Goal: Task Accomplishment & Management: Manage account settings

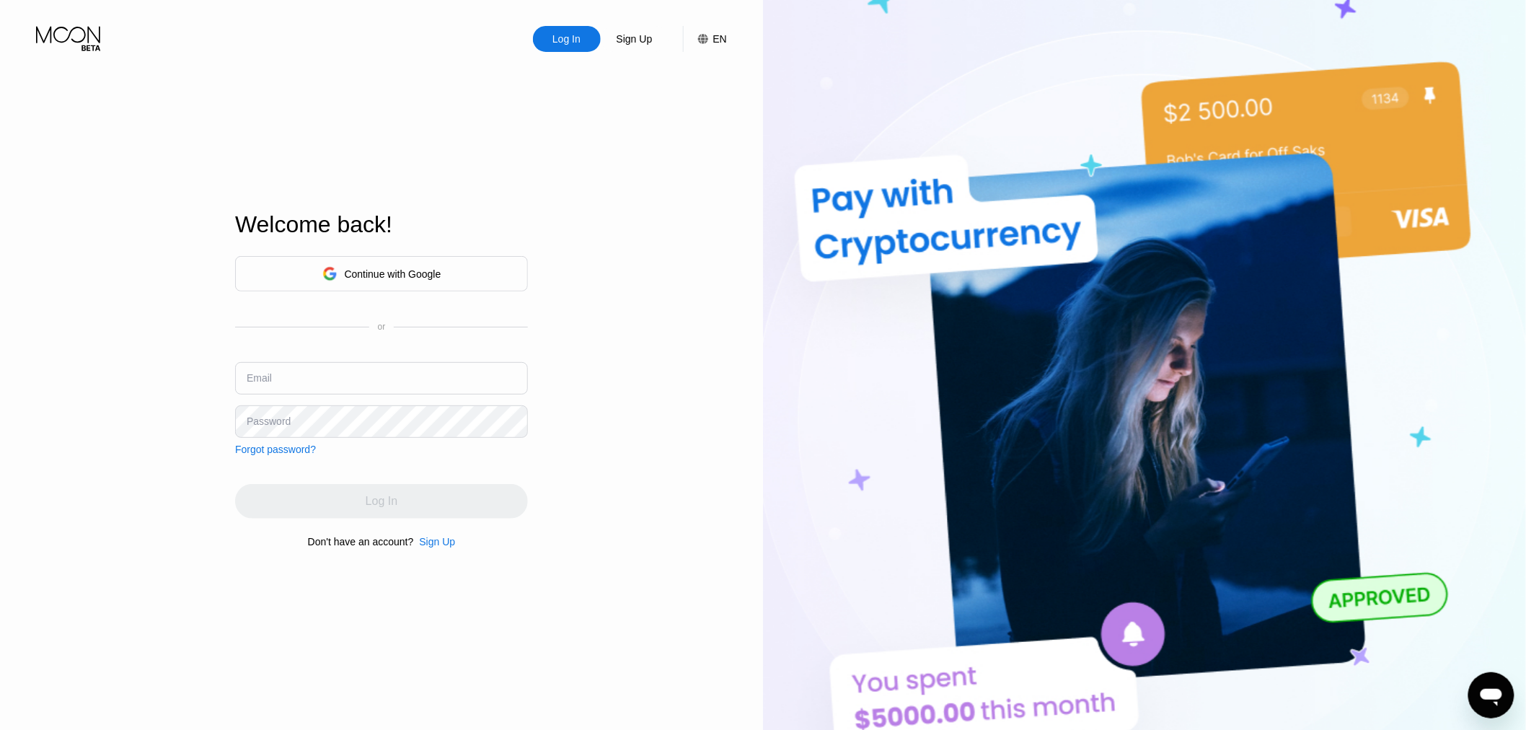
click at [325, 377] on input "text" at bounding box center [381, 378] width 293 height 32
click at [330, 382] on input "text" at bounding box center [381, 378] width 293 height 32
click at [369, 369] on input "text" at bounding box center [381, 378] width 293 height 32
type input "[EMAIL_ADDRESS][DOMAIN_NAME]"
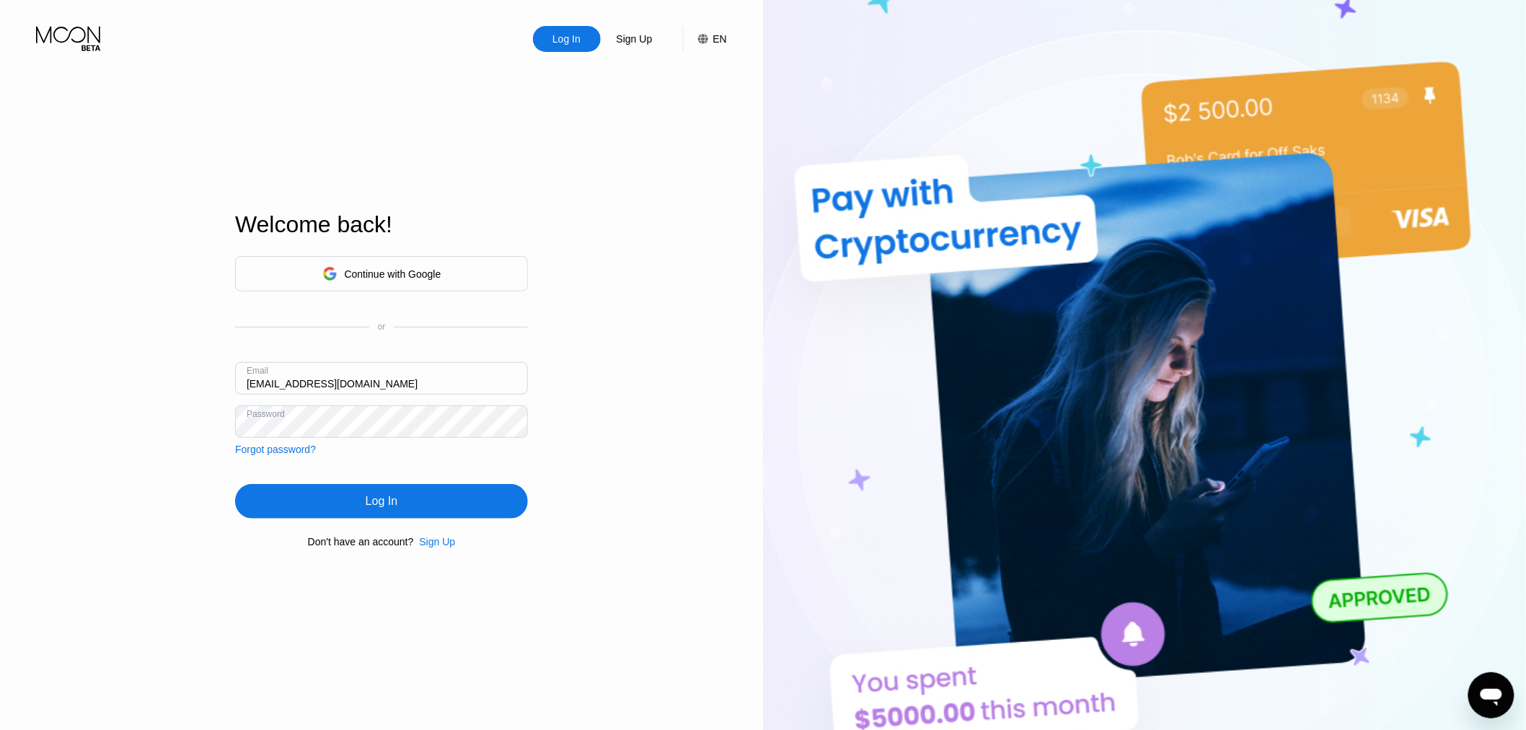
click at [395, 509] on div "Log In" at bounding box center [382, 501] width 32 height 14
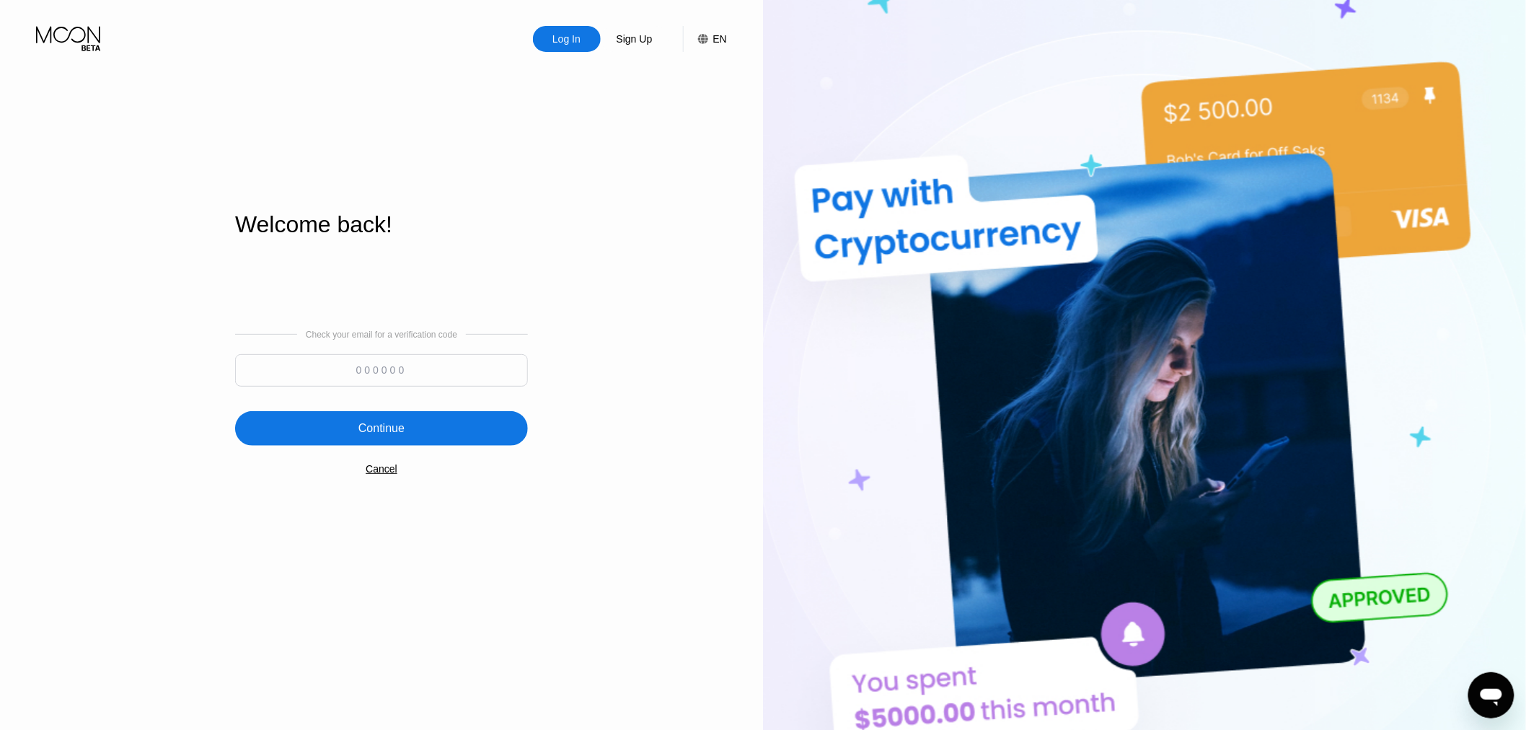
click at [424, 374] on input at bounding box center [381, 370] width 293 height 32
paste input "938980"
type input "938980"
click at [431, 446] on div "Check your email for a verification code 938980 Continue Cancel" at bounding box center [381, 401] width 293 height 293
click at [444, 433] on div "Continue" at bounding box center [381, 428] width 293 height 35
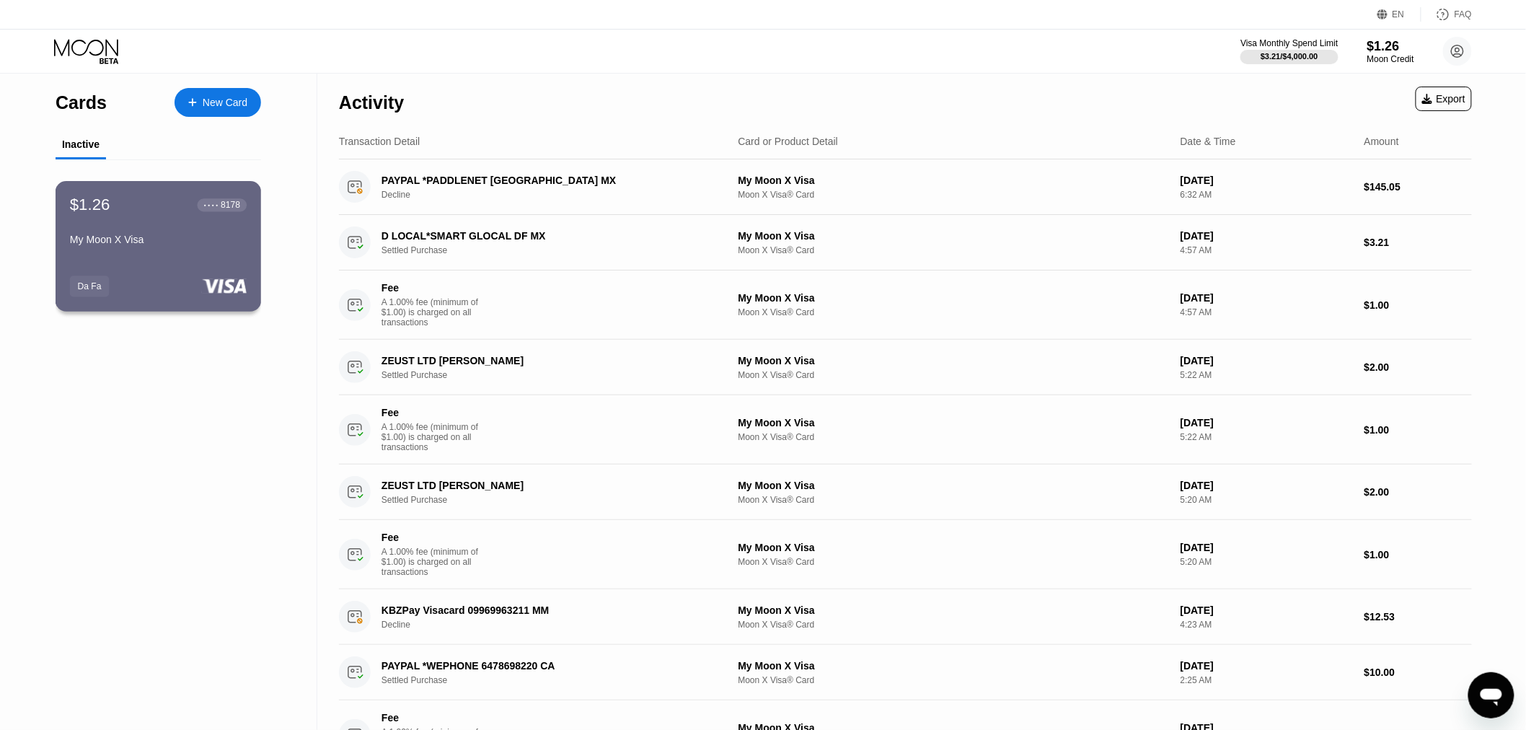
click at [131, 245] on div "My Moon X Visa" at bounding box center [158, 240] width 177 height 12
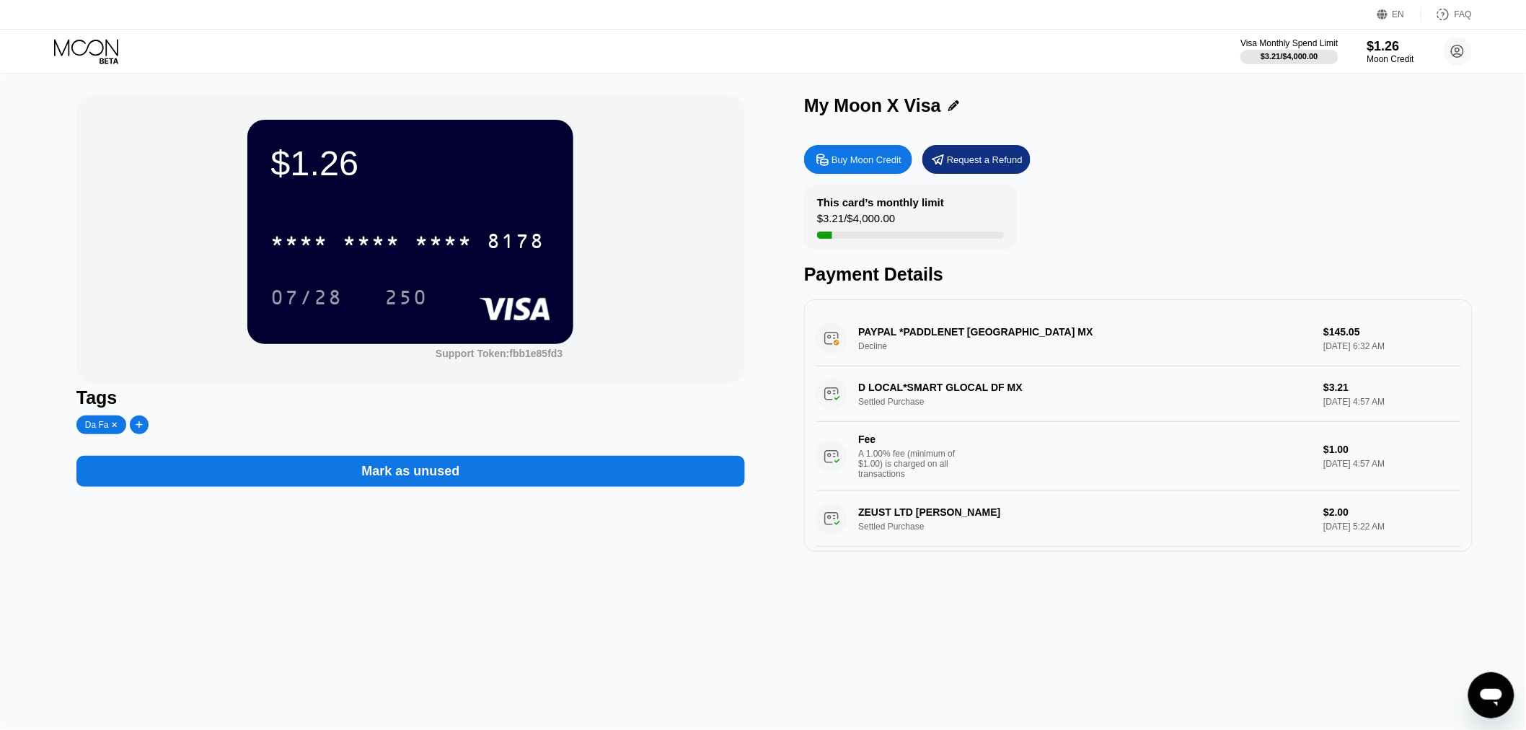
click at [839, 204] on div "This card’s monthly limit" at bounding box center [880, 202] width 127 height 12
click at [912, 341] on div "PAYPAL *PADDLENET [GEOGRAPHIC_DATA] MX Decline $145.05 [DATE] 6:32 AM" at bounding box center [1139, 339] width 646 height 56
click at [841, 349] on div "PAYPAL *PADDLENET [GEOGRAPHIC_DATA] MX Decline $145.05 [DATE] 6:32 AM" at bounding box center [1139, 339] width 646 height 56
click at [1322, 358] on div "PAYPAL *PADDLENET [GEOGRAPHIC_DATA] MX Decline $145.05 [DATE] 6:32 AM" at bounding box center [1139, 339] width 646 height 56
click at [931, 340] on div "PAYPAL *PADDLENET [GEOGRAPHIC_DATA] MX Decline $145.05 [DATE] 6:32 AM" at bounding box center [1139, 339] width 646 height 56
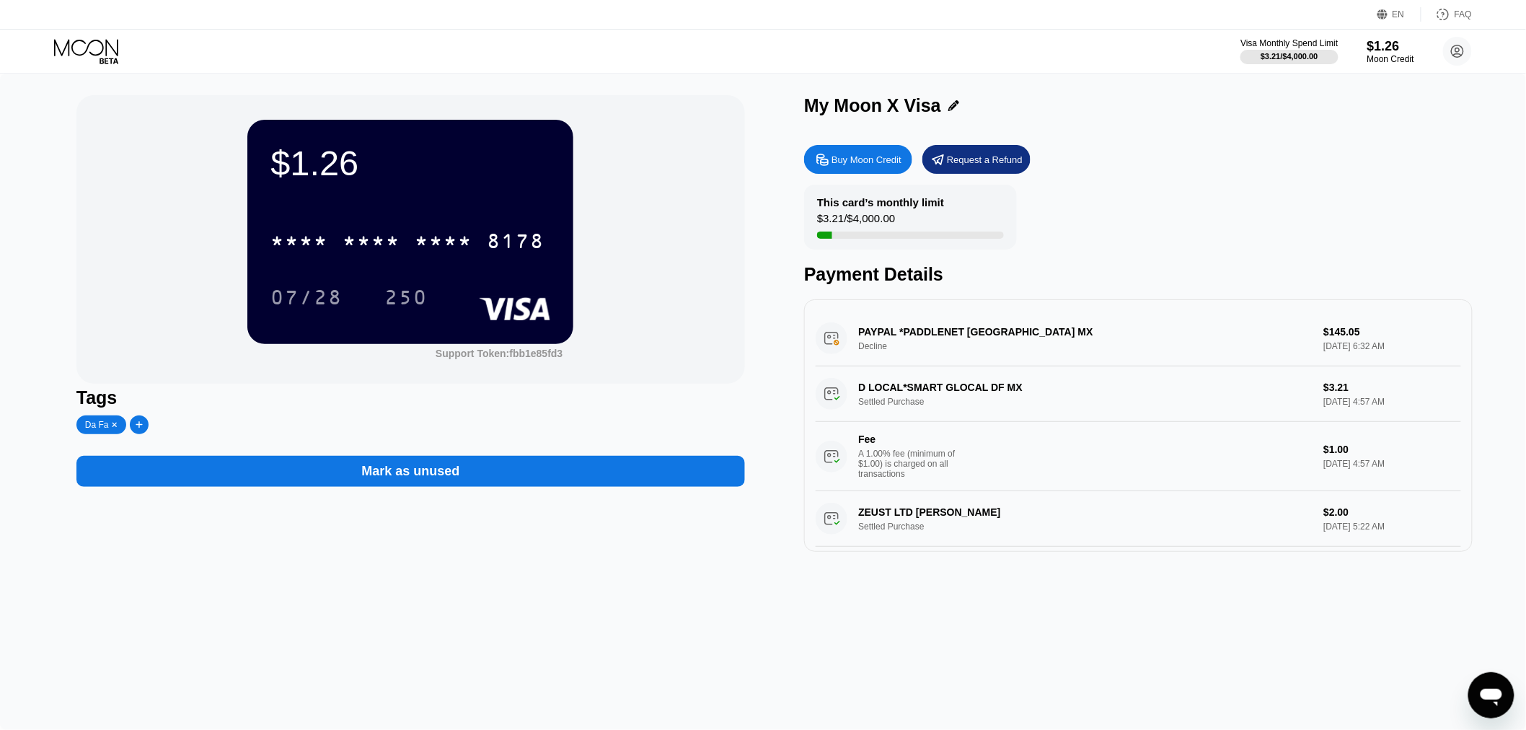
click at [1225, 208] on div "This card’s monthly limit $3.21 / $4,000.00 Payment Details" at bounding box center [1138, 235] width 669 height 100
click at [1257, 199] on div "This card’s monthly limit $3.21 / $4,000.00 Payment Details" at bounding box center [1138, 235] width 669 height 100
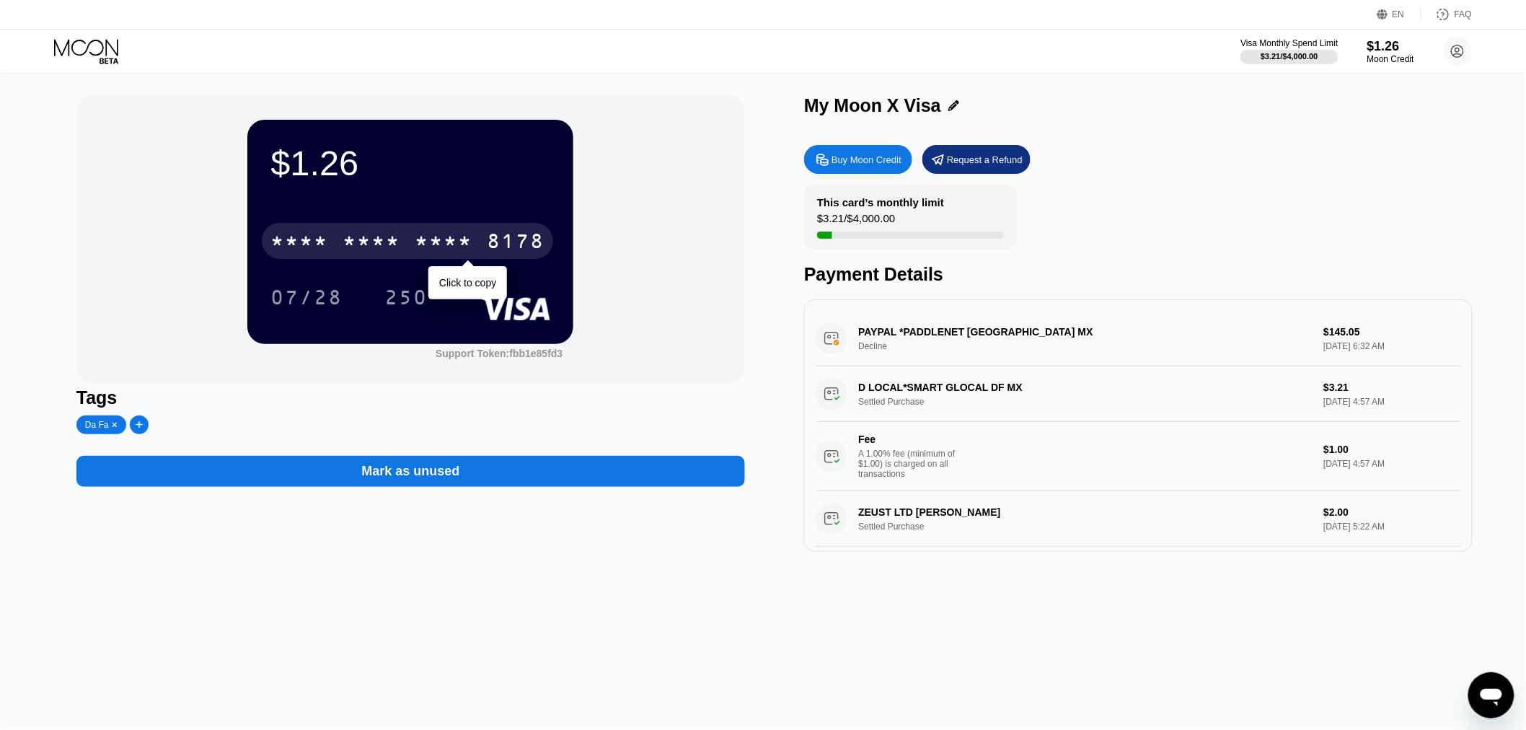
click at [445, 248] on div "* * * *" at bounding box center [444, 243] width 58 height 23
click at [475, 231] on div "[CREDIT_CARD_NUMBER]" at bounding box center [407, 241] width 291 height 36
click at [510, 243] on div "8178" at bounding box center [516, 243] width 58 height 23
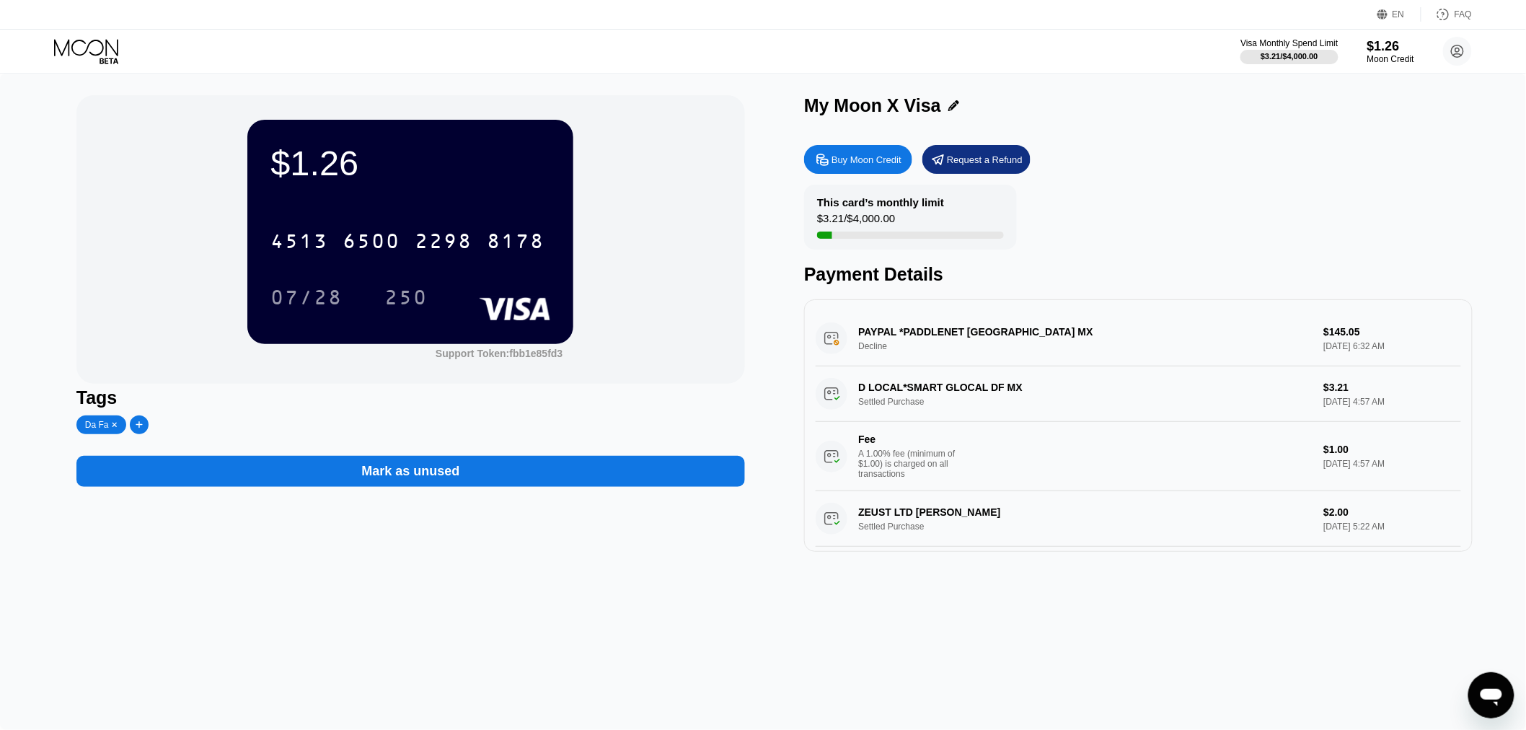
click at [82, 51] on icon at bounding box center [87, 51] width 67 height 25
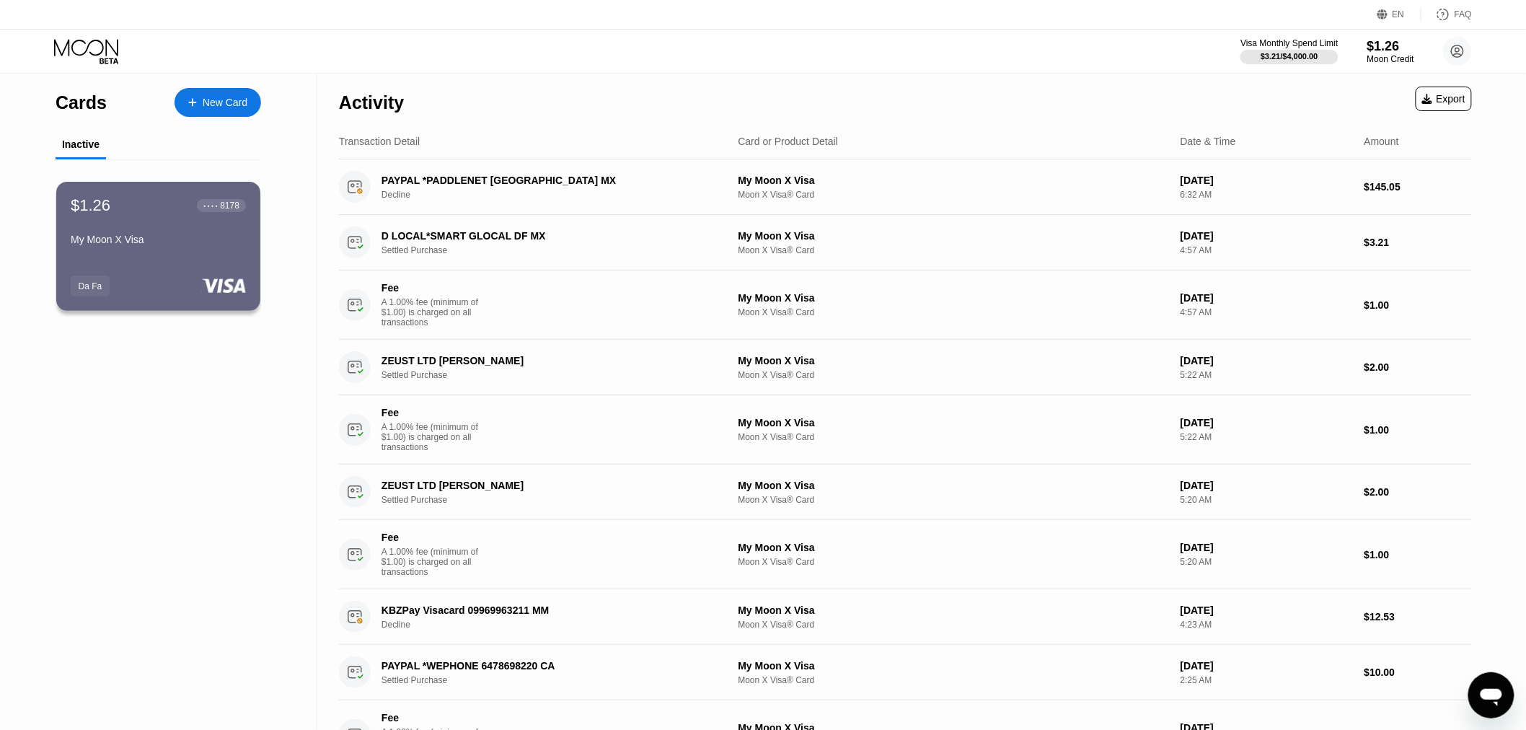
click at [1078, 104] on div "Activity Export" at bounding box center [905, 99] width 1133 height 50
click at [1073, 74] on div "Activity Export" at bounding box center [905, 99] width 1133 height 50
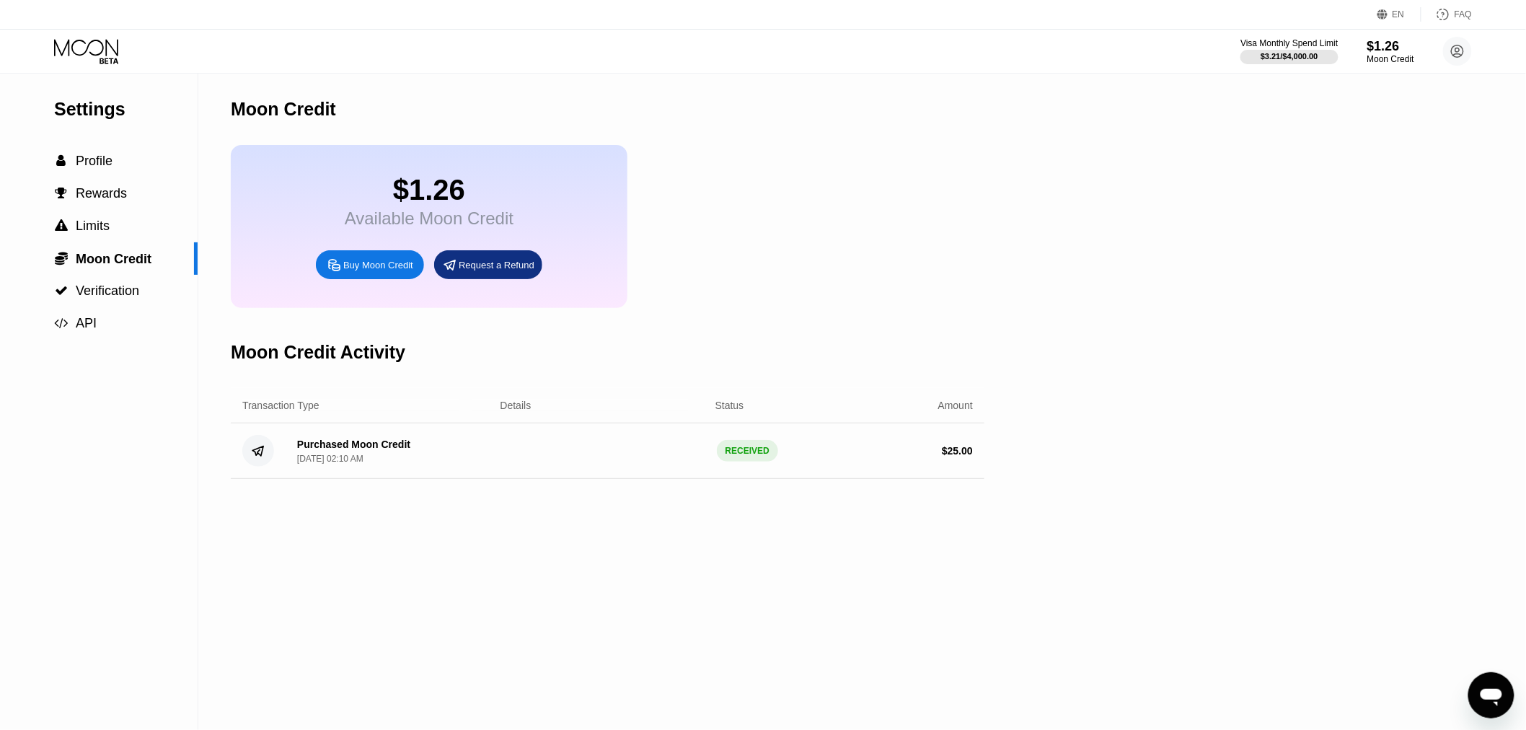
click at [51, 415] on div "Settings  Profile  Rewards  Limits  Moon Credit  Verification  API" at bounding box center [99, 402] width 198 height 656
click at [361, 450] on div "Purchased Moon Credit" at bounding box center [353, 445] width 113 height 12
drag, startPoint x: 727, startPoint y: 464, endPoint x: 895, endPoint y: 479, distance: 168.7
click at [889, 479] on div "Purchased Moon Credit Aug 29, 2025, 02:10 AM RECEIVED $ 25.00" at bounding box center [608, 451] width 754 height 56
click at [1006, 464] on div "Settings  Profile  Rewards  Limits  Moon Credit  Verification  API Moon C…" at bounding box center [763, 402] width 1526 height 656
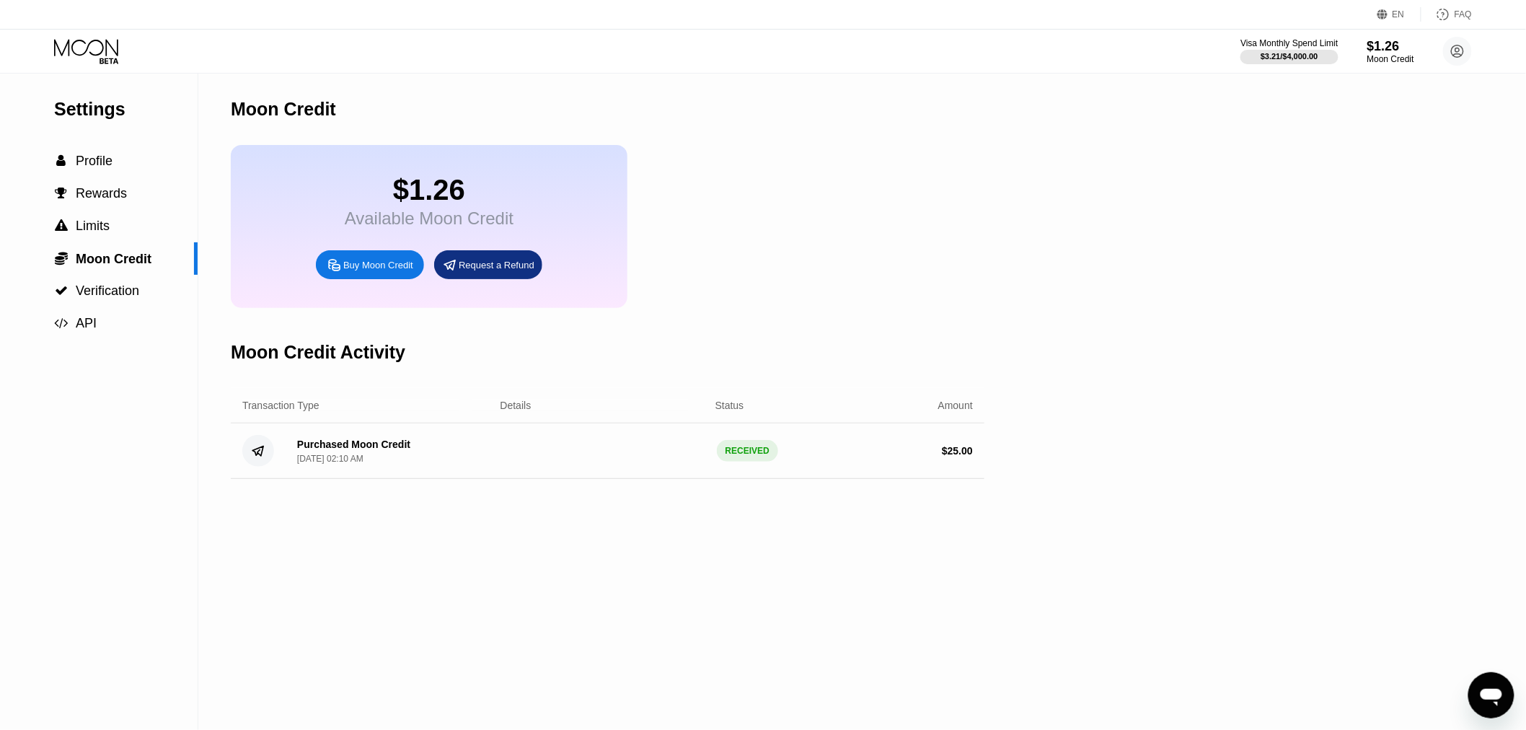
click at [393, 206] on div "$1.26" at bounding box center [429, 190] width 169 height 32
click at [82, 157] on span "Profile" at bounding box center [94, 161] width 37 height 14
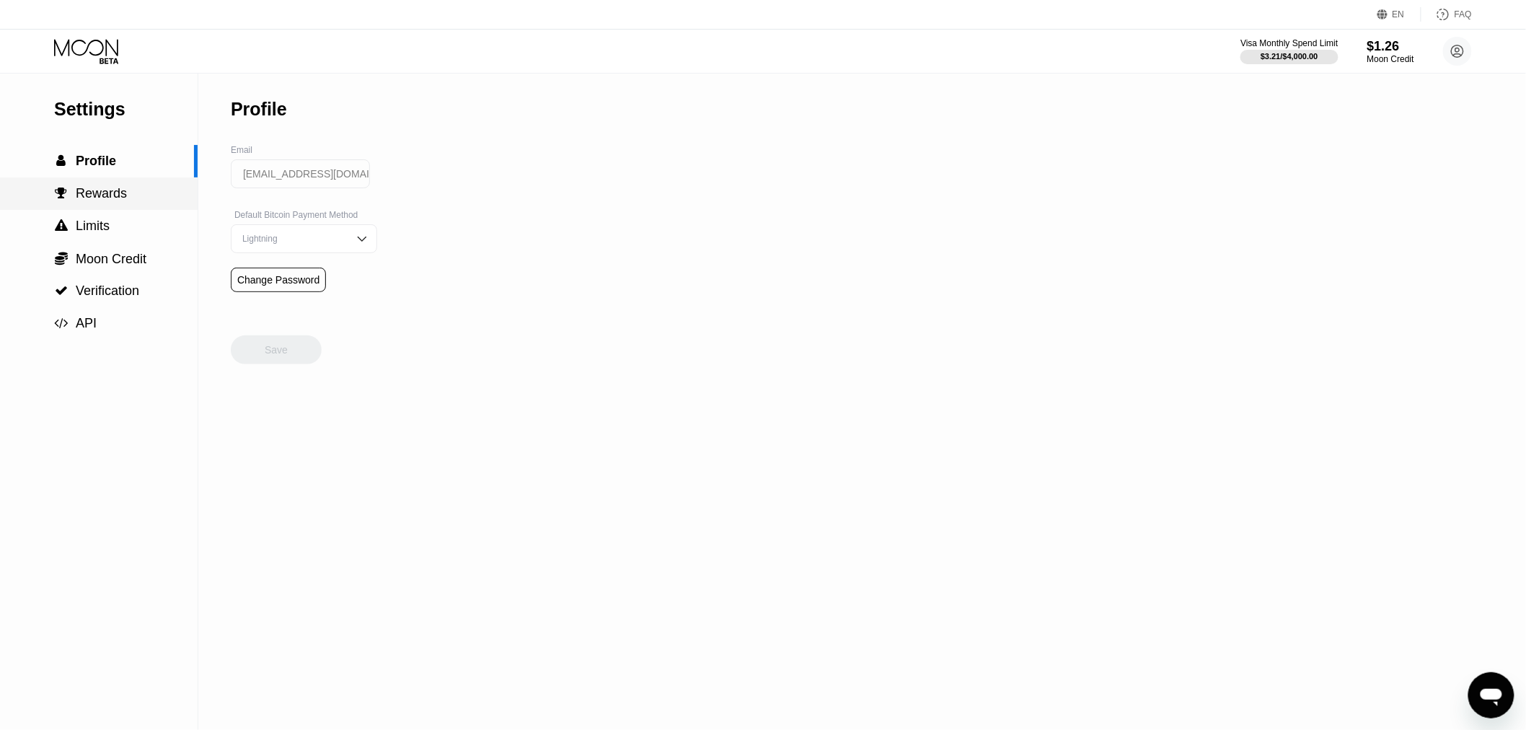
click at [91, 200] on span "Rewards" at bounding box center [101, 193] width 51 height 14
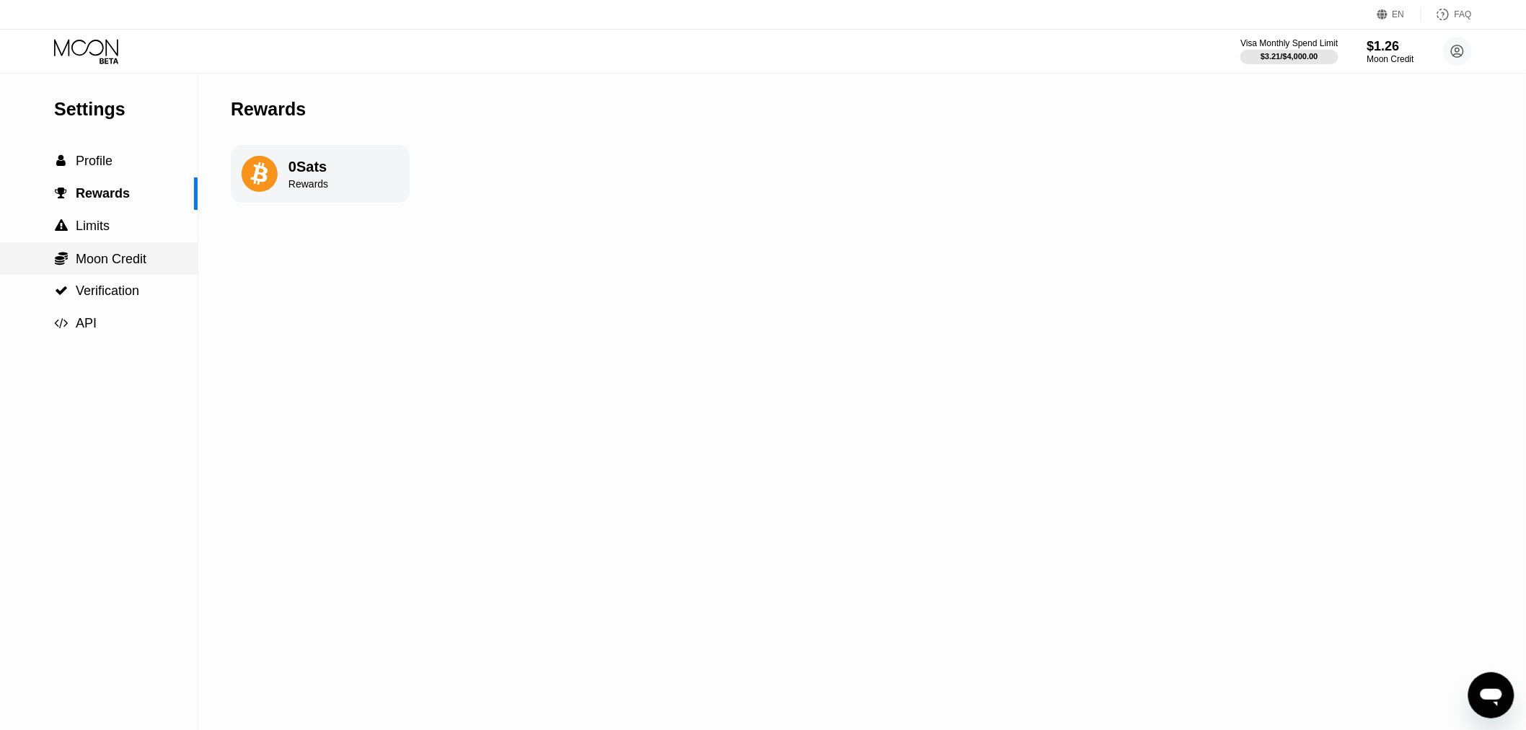
click at [99, 250] on div " Moon Credit" at bounding box center [99, 258] width 198 height 32
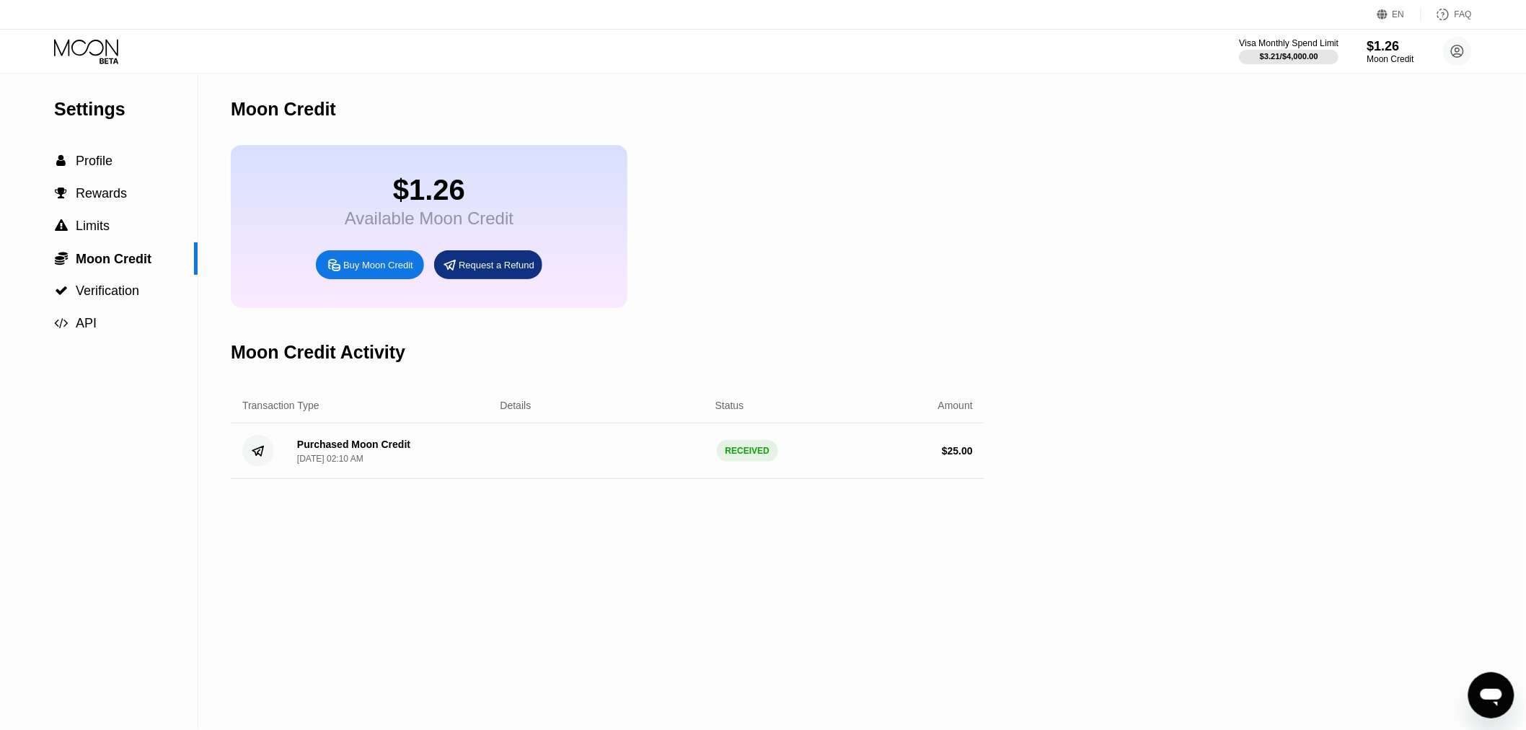
click at [1303, 46] on div "Visa Monthly Spend Limit" at bounding box center [1290, 43] width 100 height 10
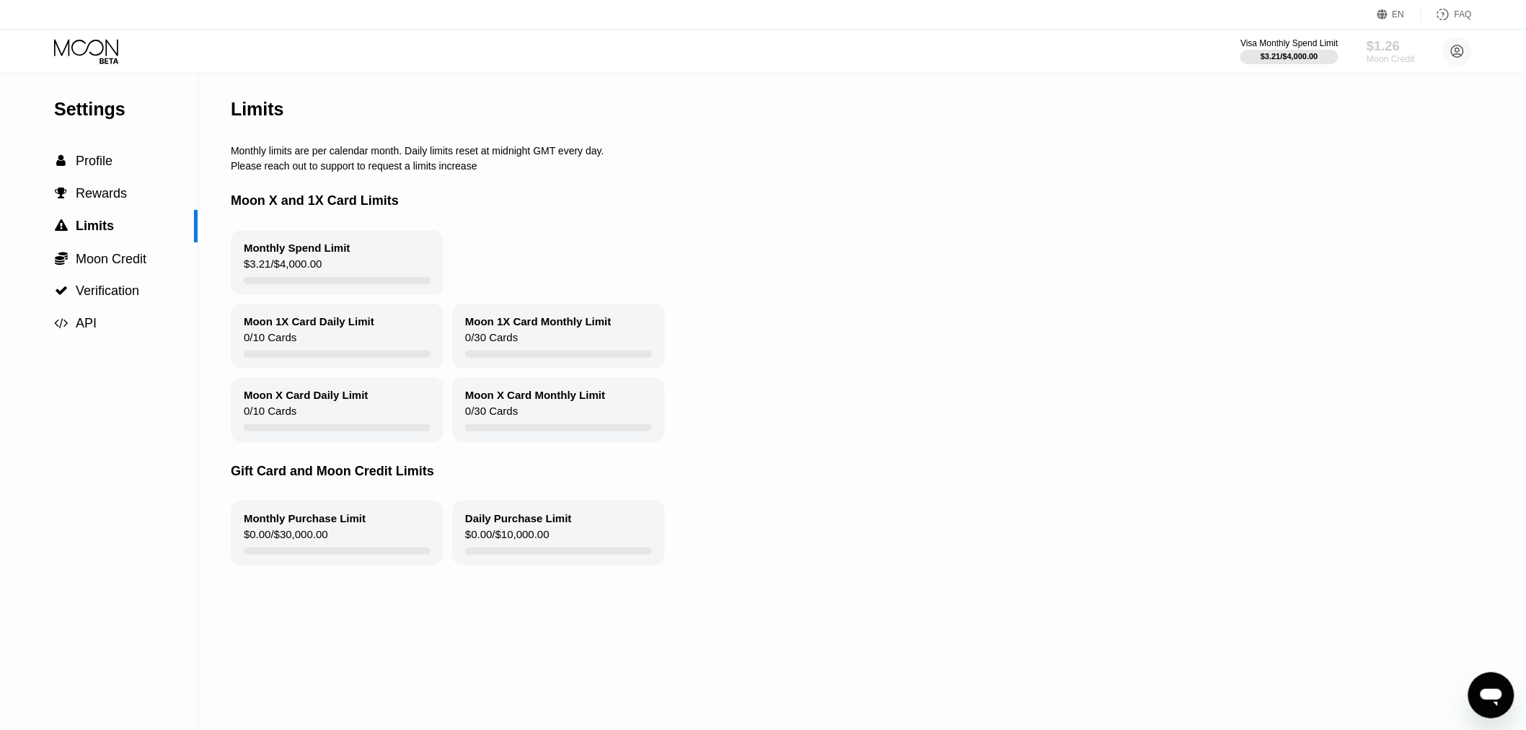
click at [1381, 50] on div "$1.26" at bounding box center [1391, 45] width 48 height 15
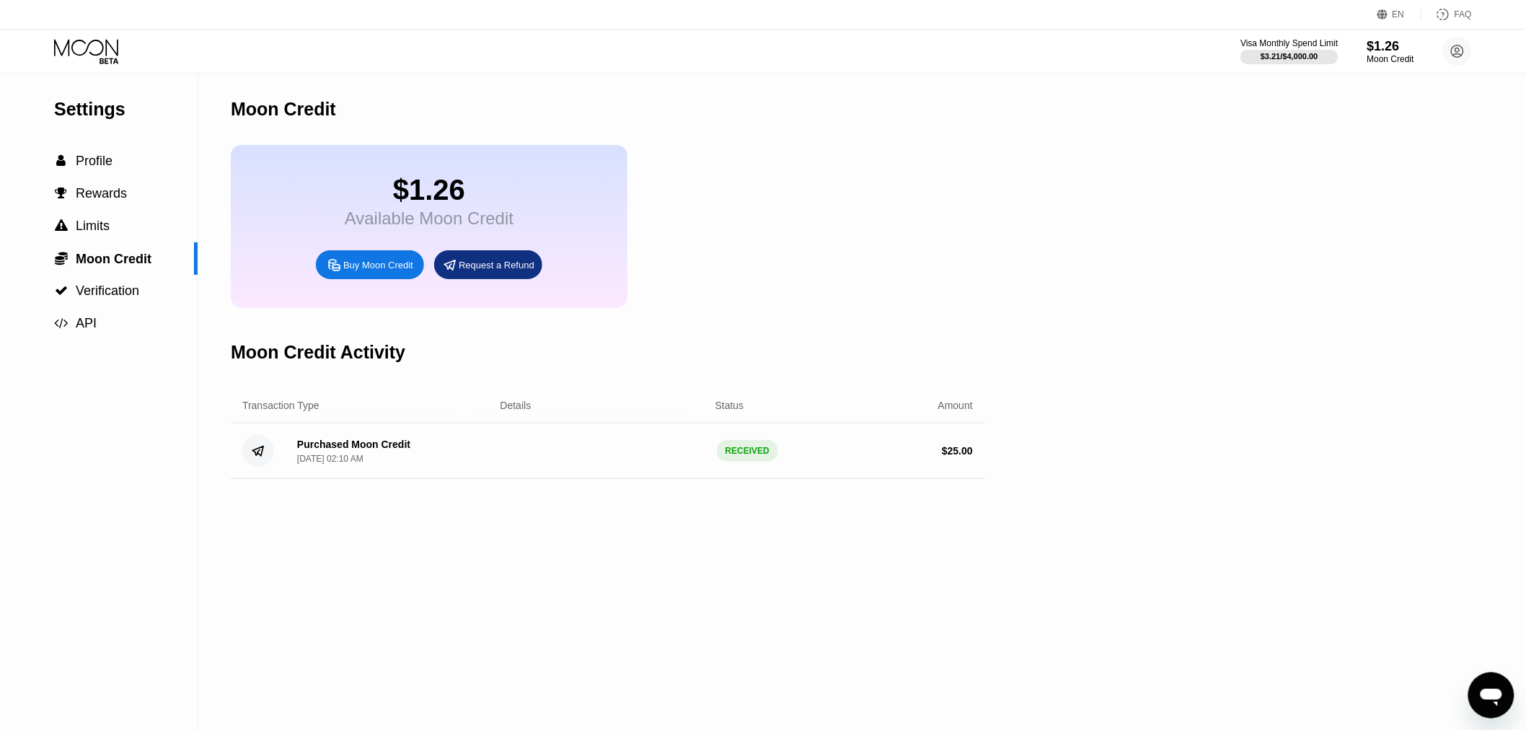
click at [470, 271] on div "Request a Refund" at bounding box center [497, 265] width 76 height 12
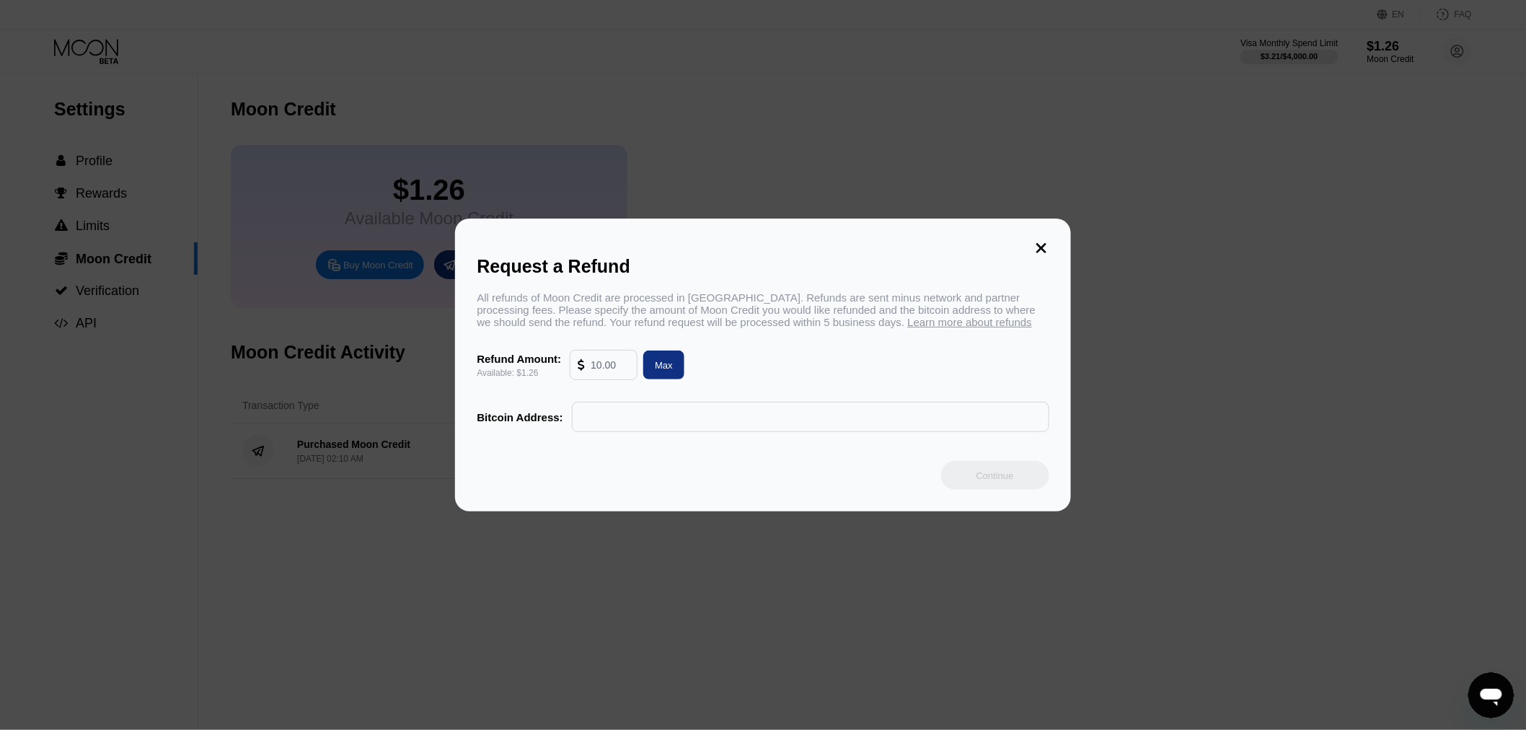
click at [1042, 245] on icon at bounding box center [1042, 248] width 16 height 16
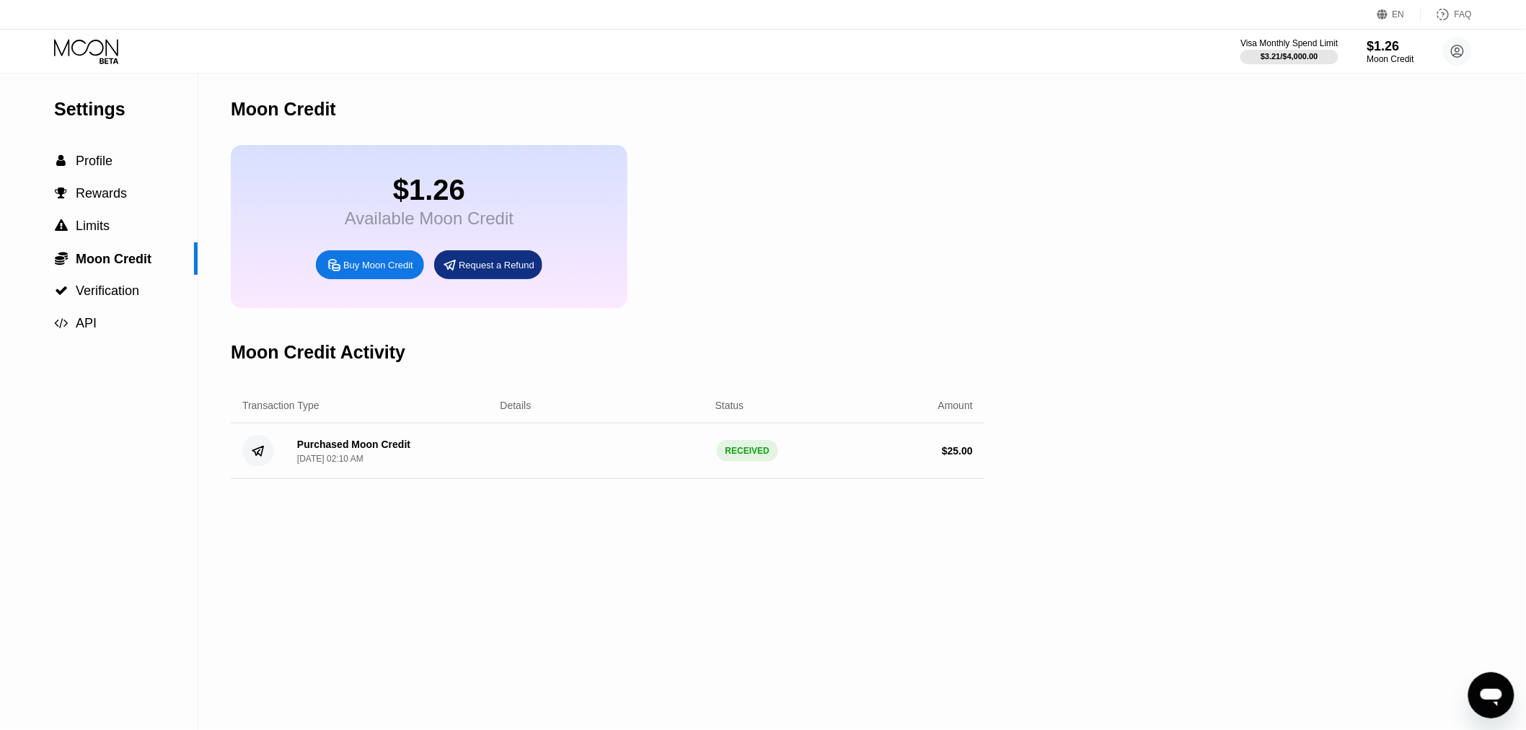
click at [364, 271] on div "Buy Moon Credit" at bounding box center [378, 265] width 70 height 12
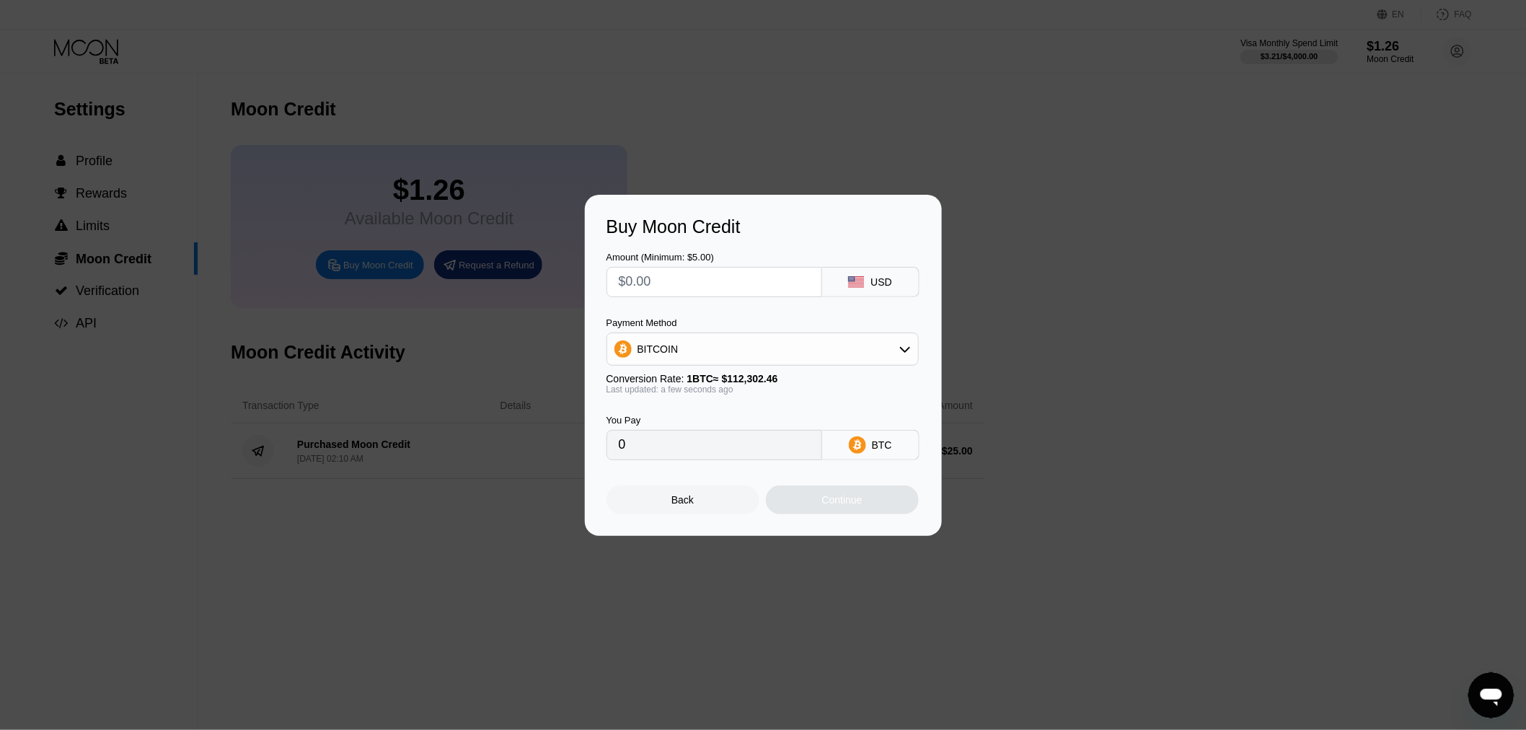
click at [672, 500] on div "Back" at bounding box center [683, 500] width 22 height 12
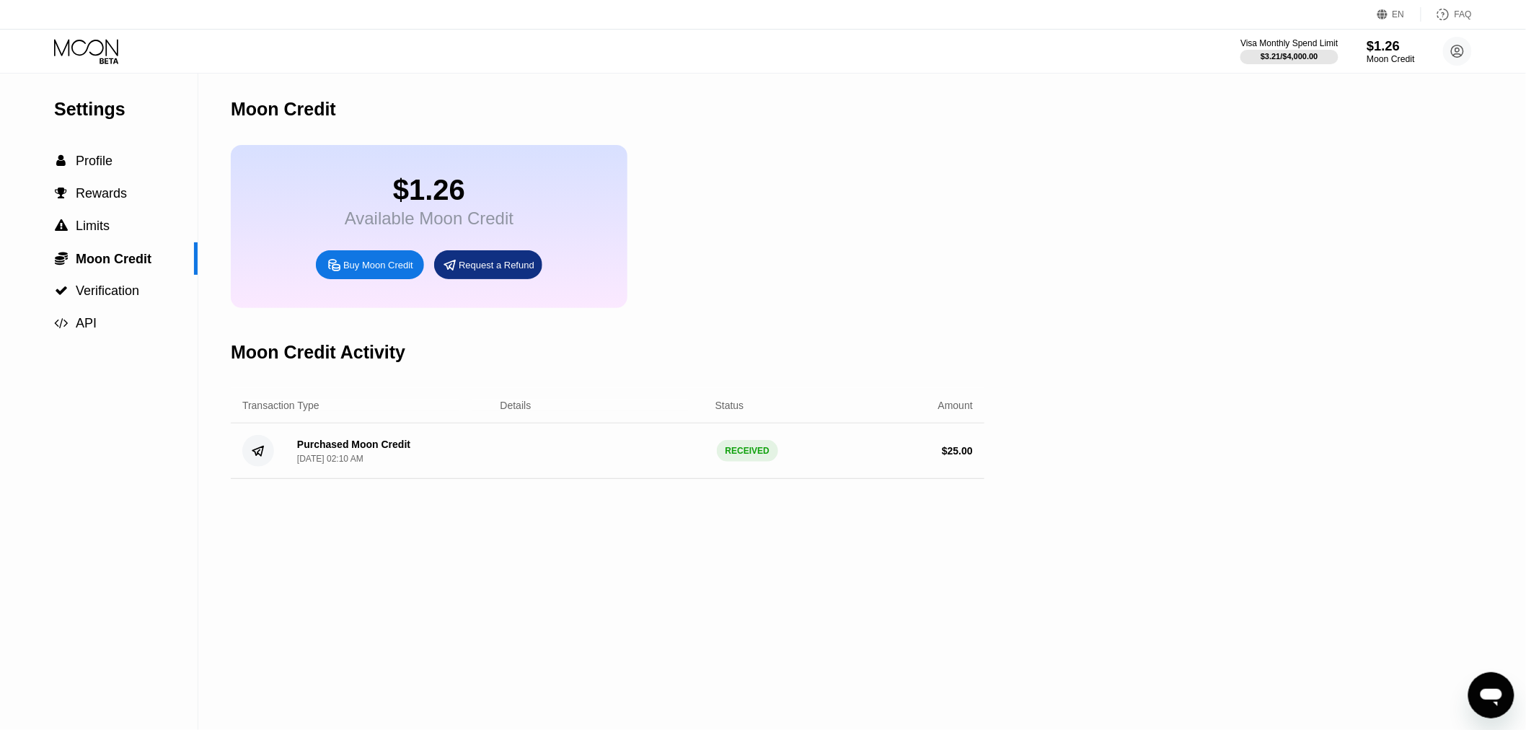
click at [1373, 48] on div "$1.26" at bounding box center [1391, 45] width 48 height 15
click at [90, 222] on span "Limits" at bounding box center [93, 226] width 34 height 14
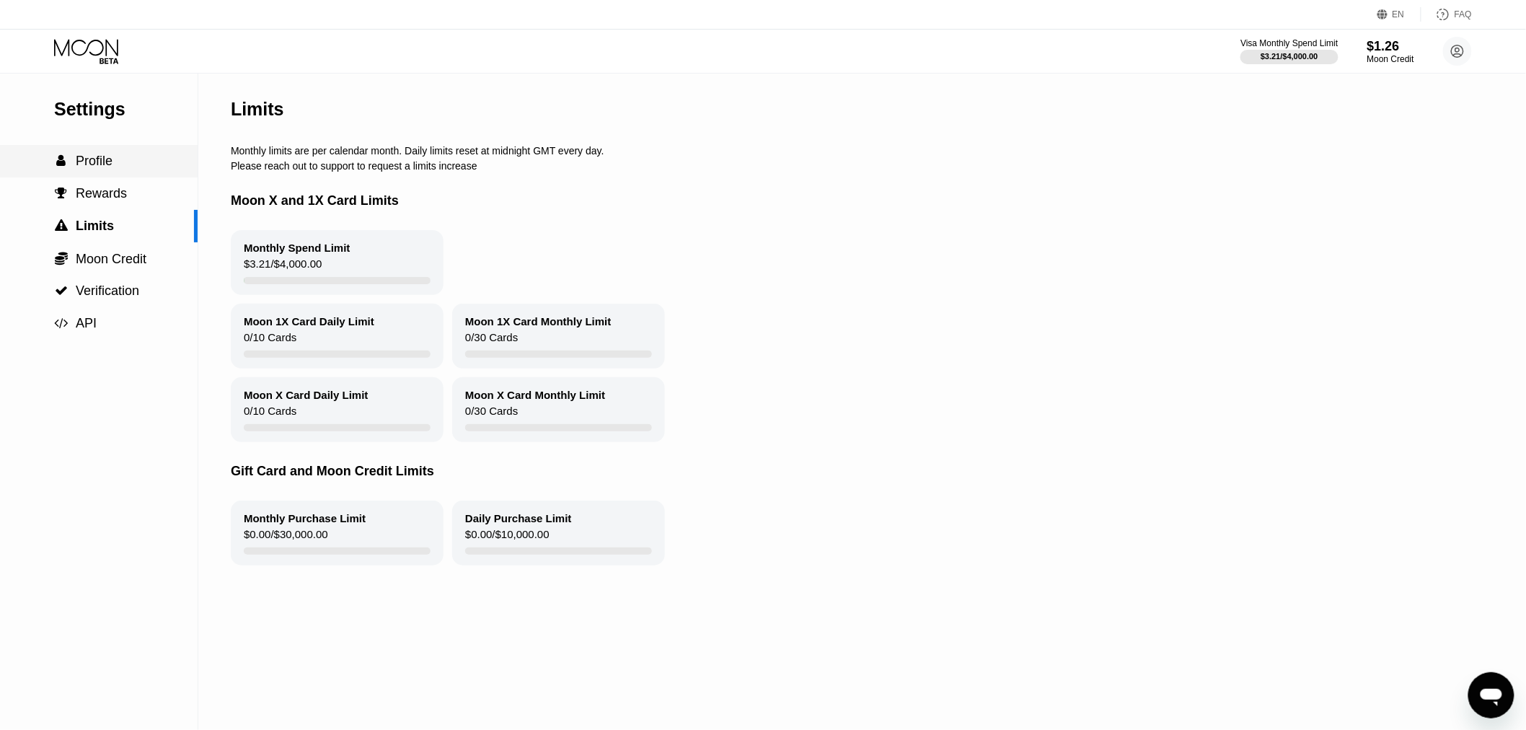
click at [97, 164] on span "Profile" at bounding box center [94, 161] width 37 height 14
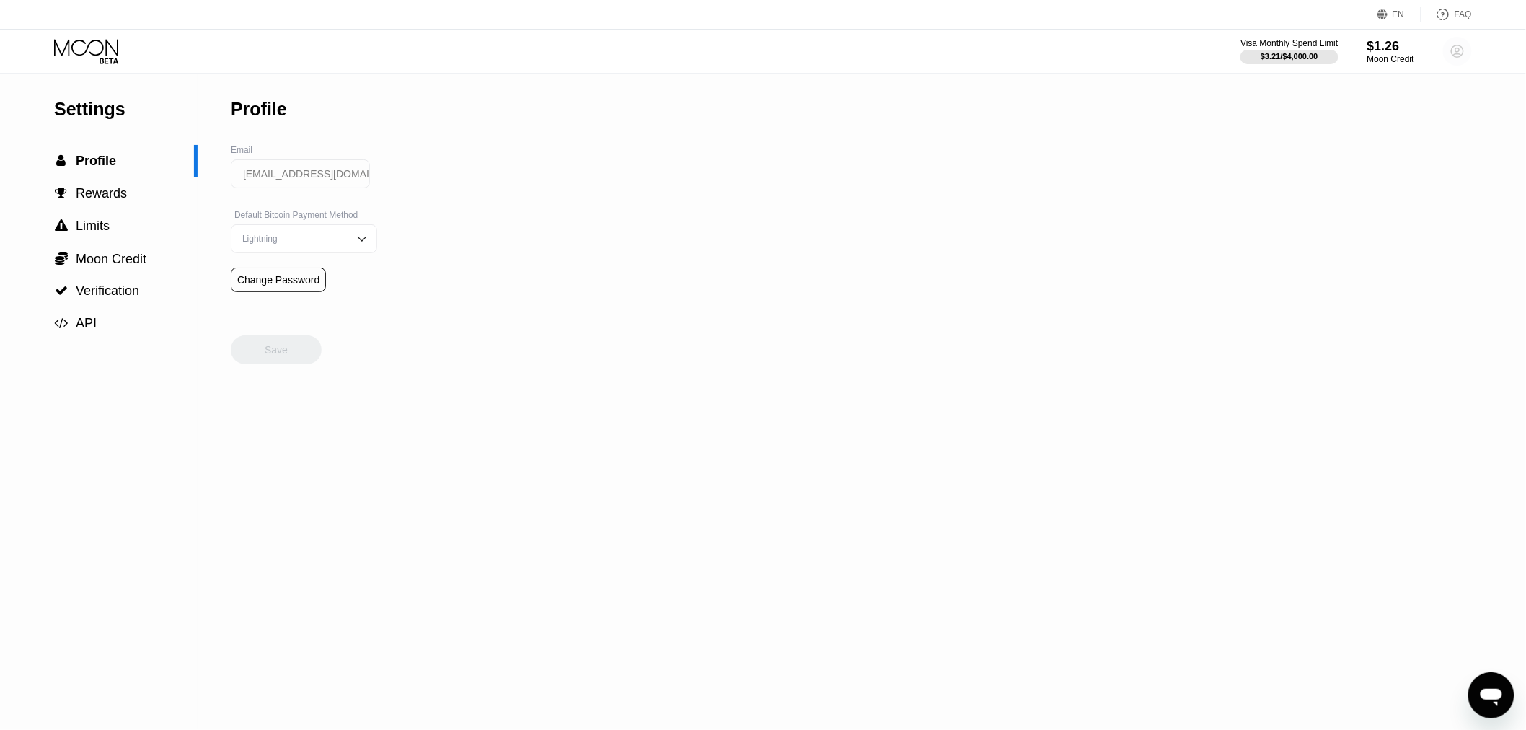
click at [1466, 48] on circle at bounding box center [1457, 51] width 29 height 29
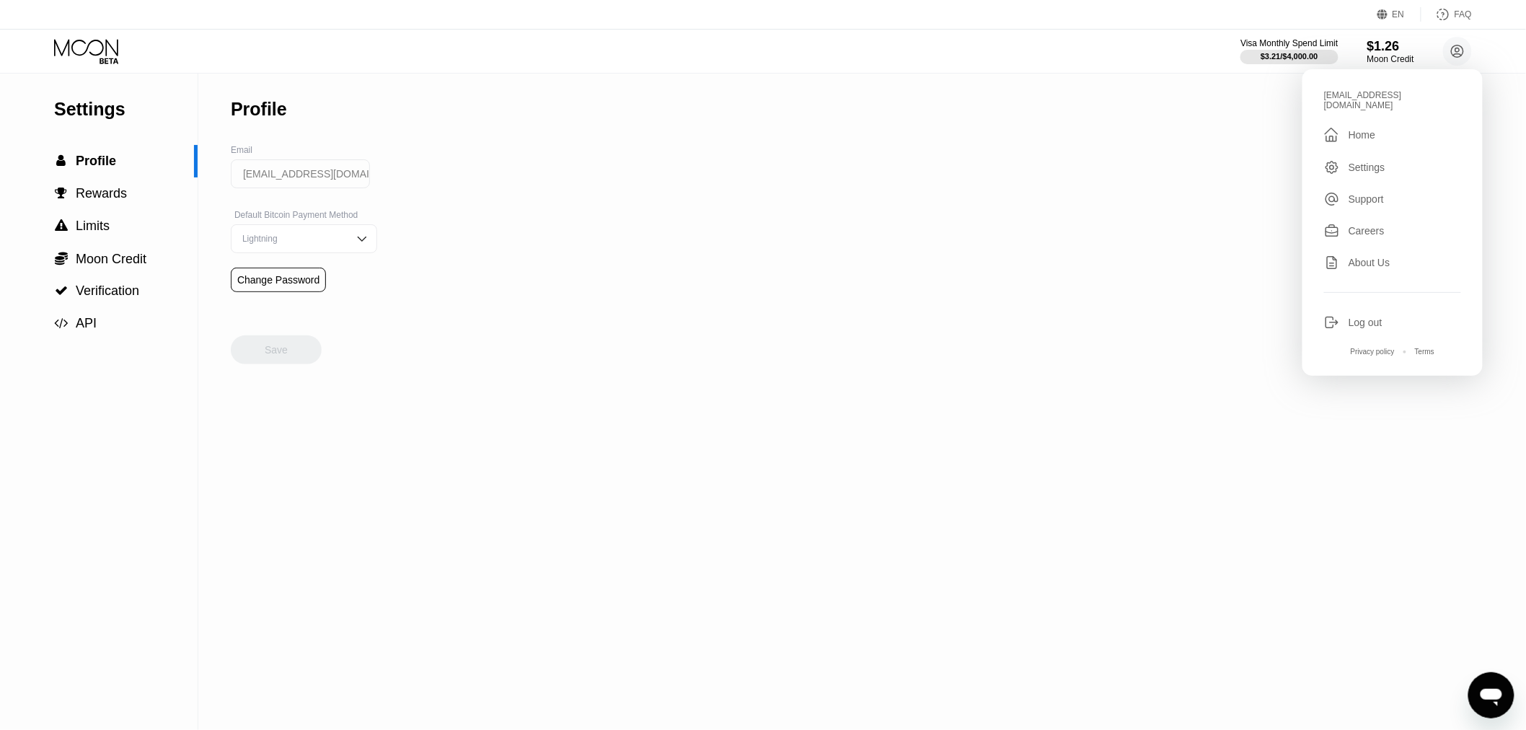
click at [1360, 114] on div "dafa.999@outlook.com  Home Settings Support Careers About Us Log out Privacy p…" at bounding box center [1393, 222] width 180 height 307
click at [1358, 129] on div "Home" at bounding box center [1362, 135] width 27 height 12
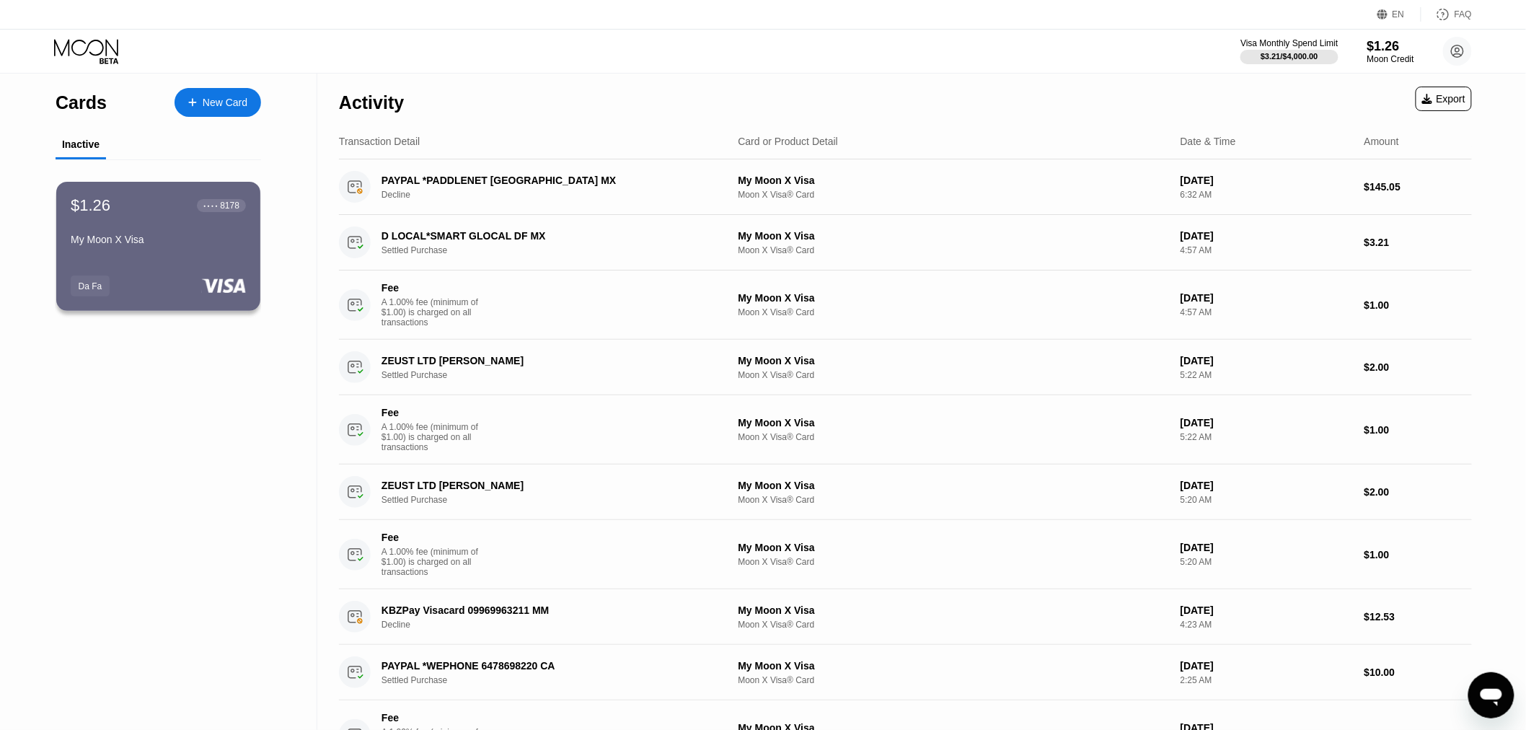
click at [148, 245] on div "My Moon X Visa" at bounding box center [158, 240] width 175 height 12
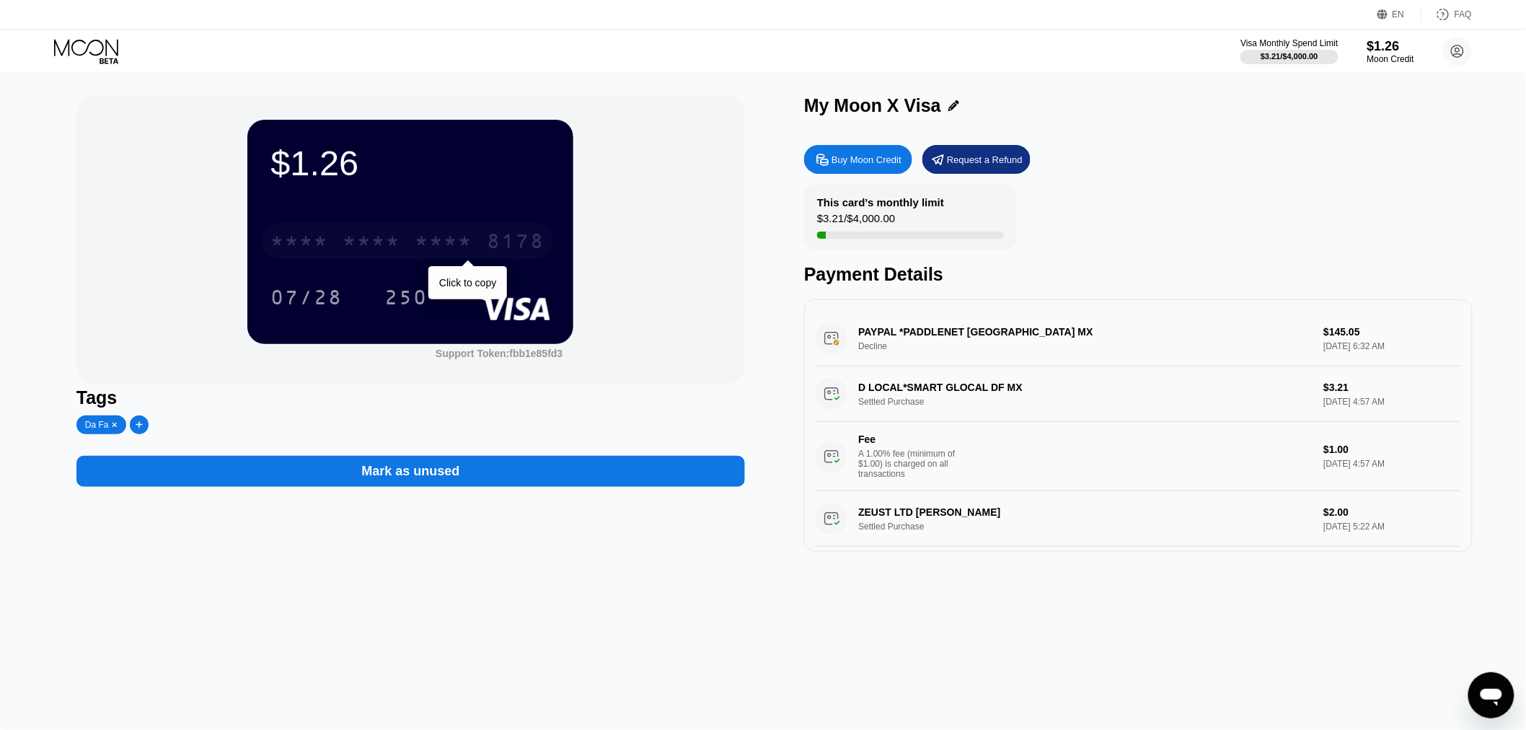
click at [455, 244] on div "* * * *" at bounding box center [444, 243] width 58 height 23
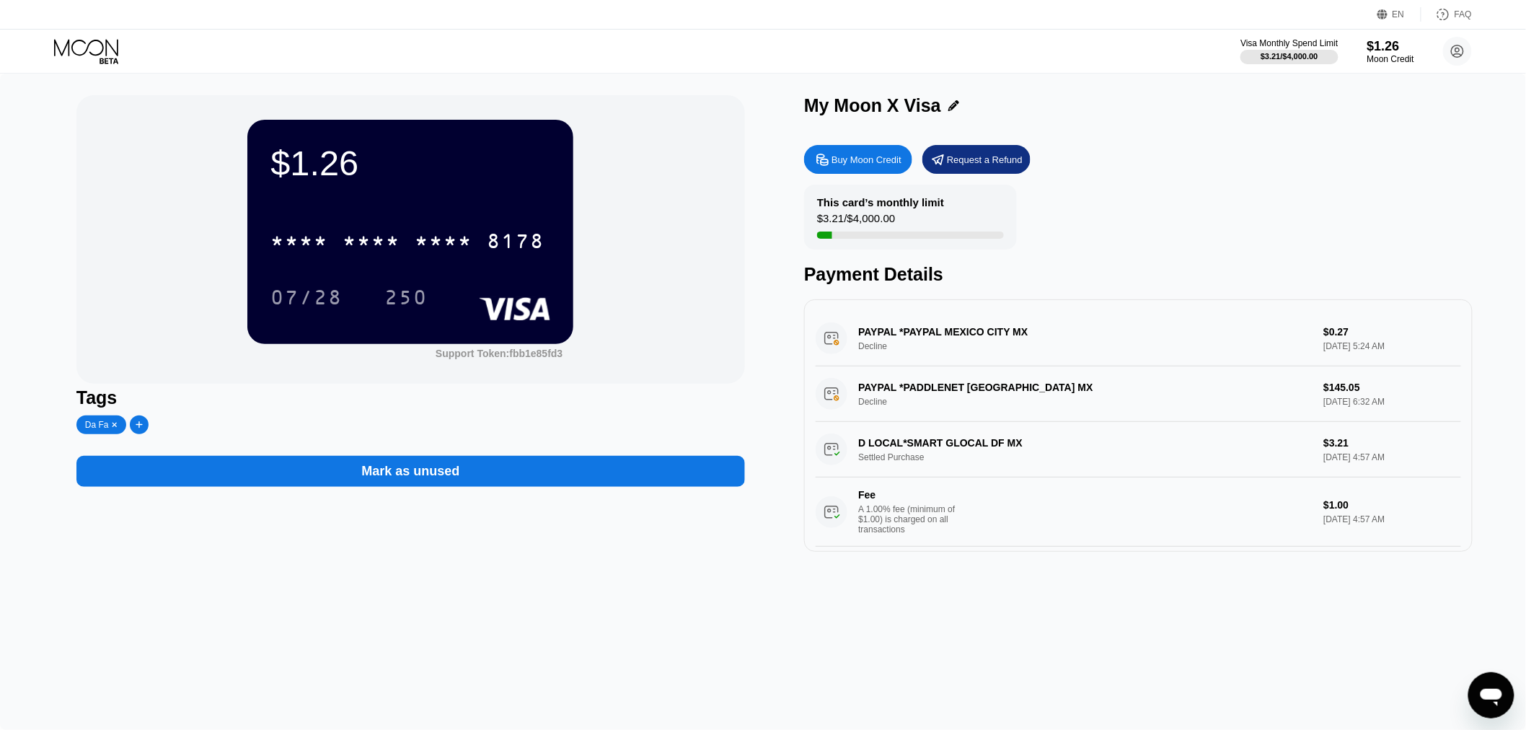
click at [454, 476] on div "Mark as unused" at bounding box center [410, 471] width 98 height 17
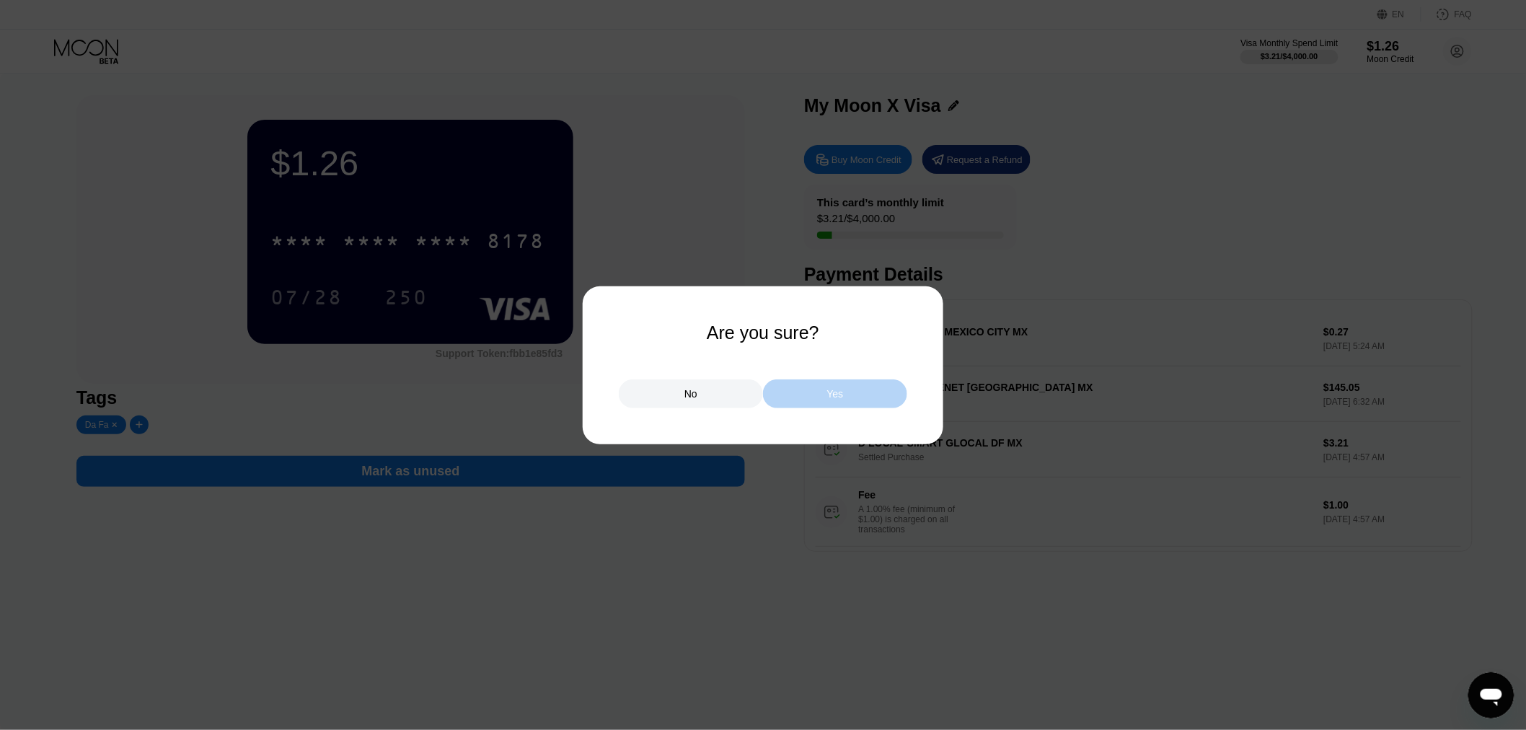
click at [819, 400] on div "Yes" at bounding box center [835, 393] width 144 height 29
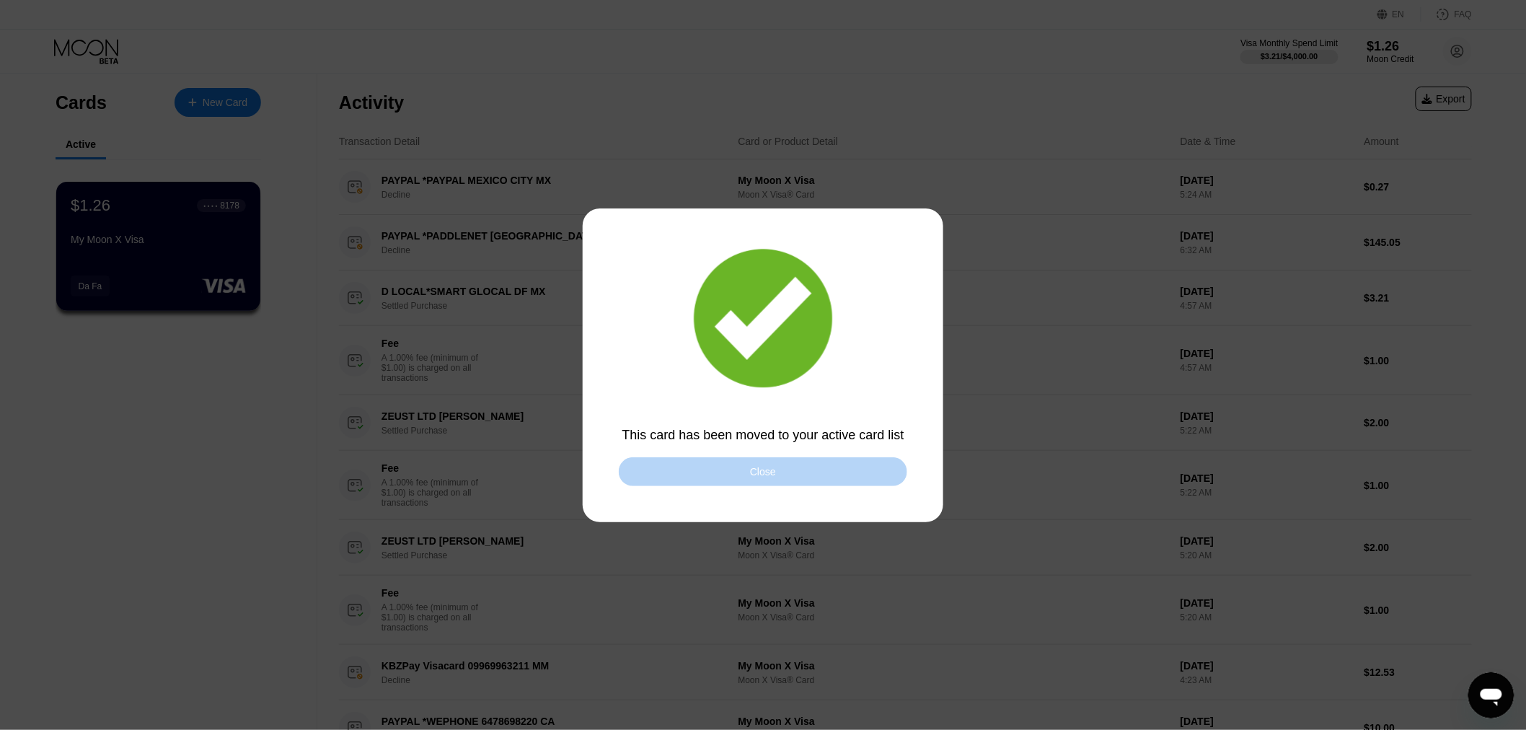
click at [767, 470] on div "Close" at bounding box center [763, 472] width 26 height 12
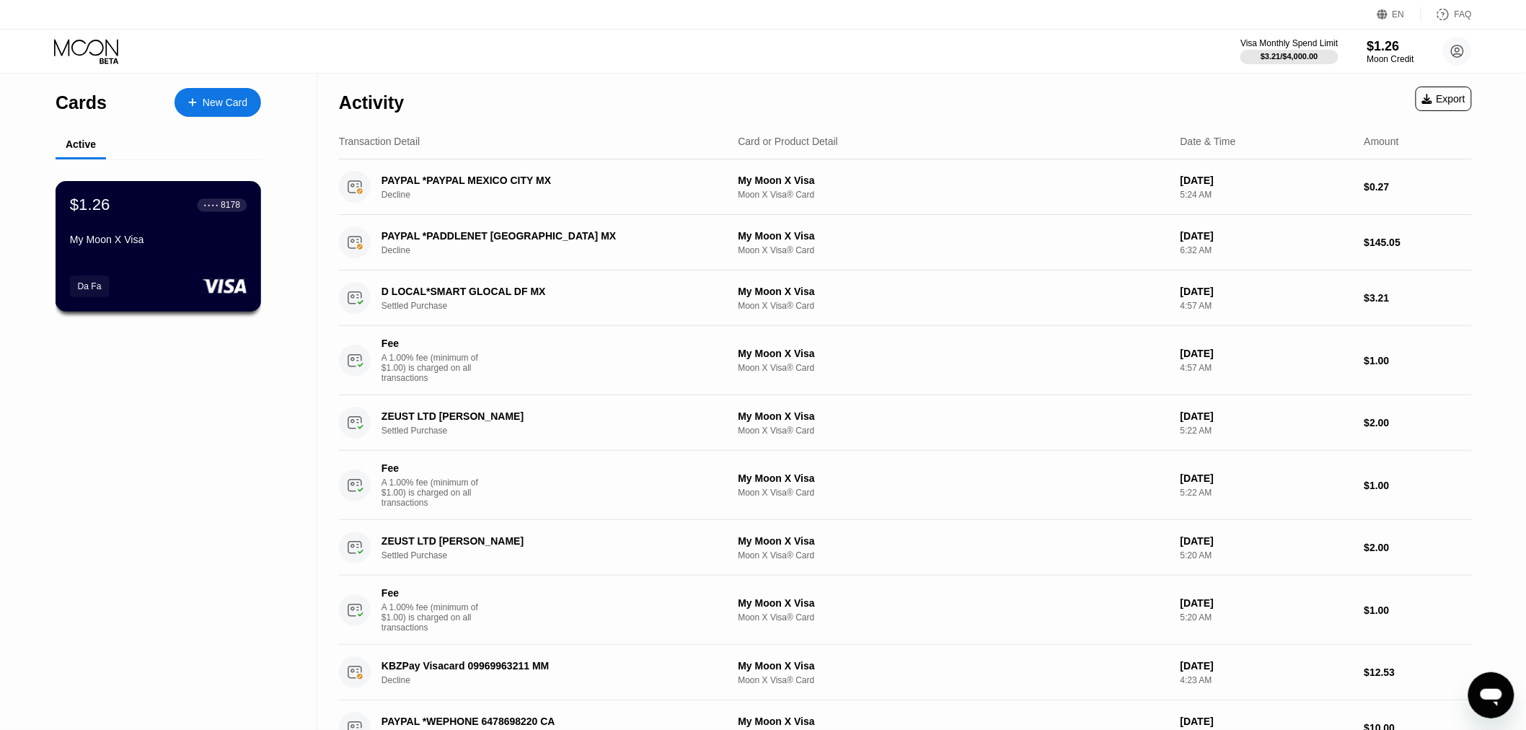
click at [168, 257] on div "$1.26 ● ● ● ● 8178 My Moon X Visa Da Fa" at bounding box center [159, 246] width 206 height 131
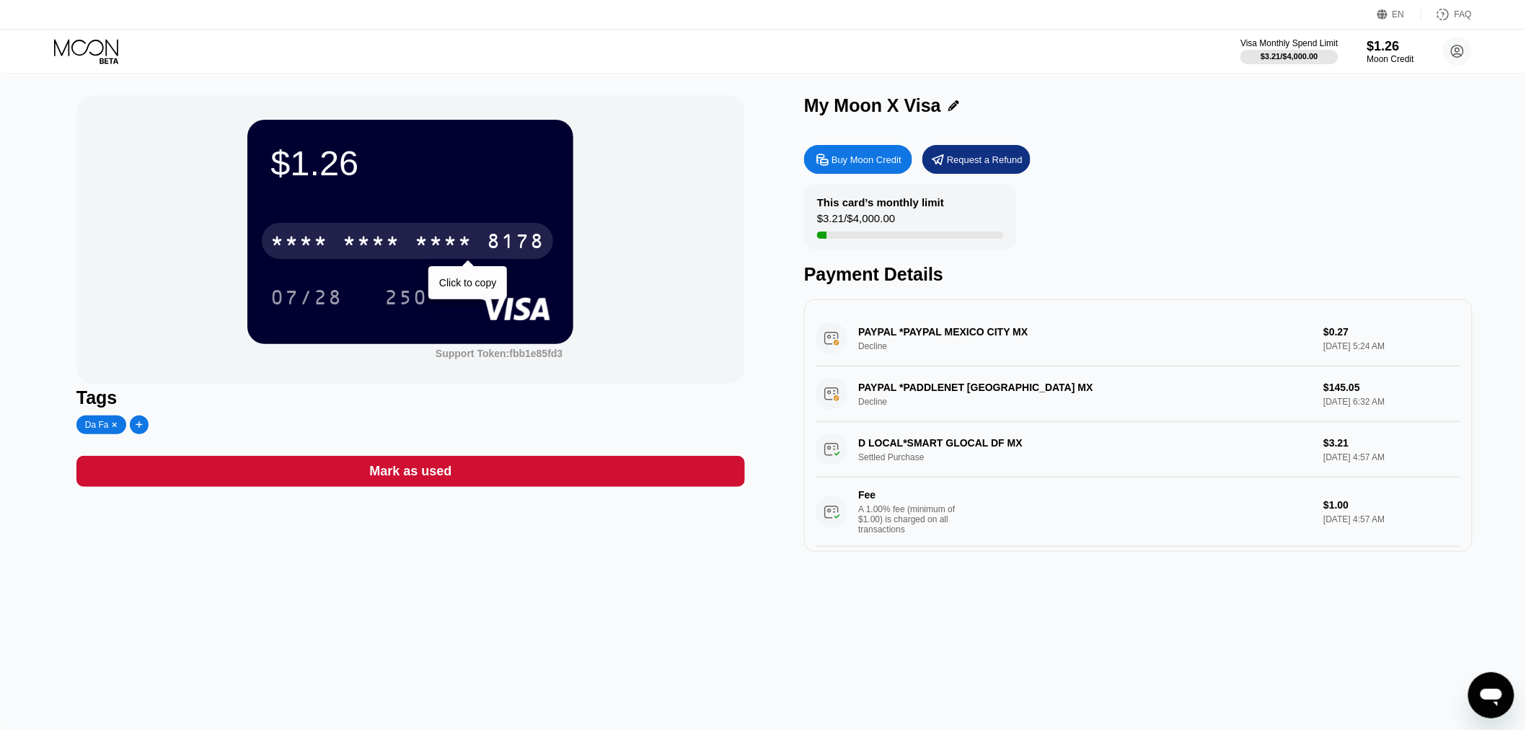
click at [408, 242] on div "* * * * * * * * * * * * 8178" at bounding box center [407, 241] width 291 height 36
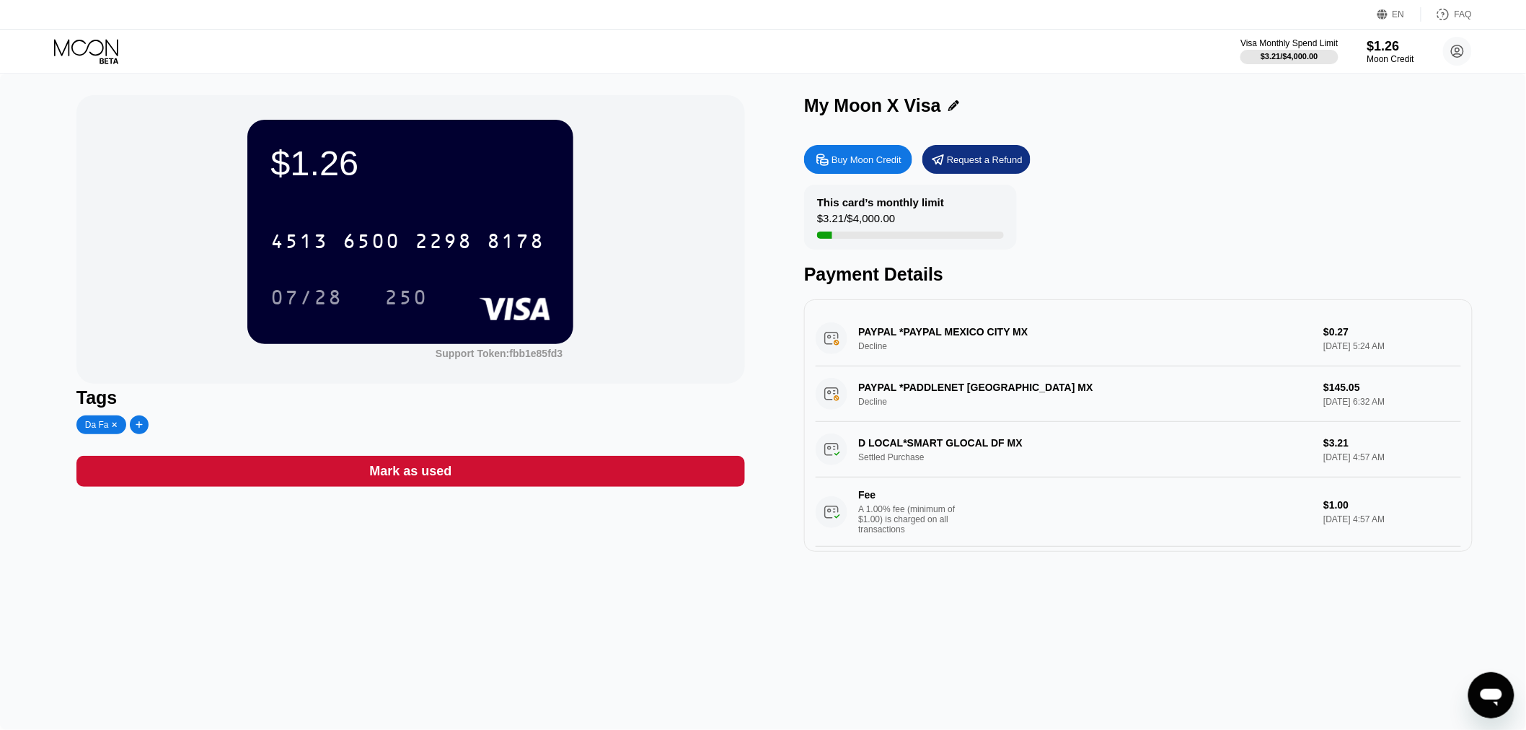
drag, startPoint x: 1381, startPoint y: 0, endPoint x: 1140, endPoint y: 38, distance: 244.5
click at [1140, 38] on div "Visa Monthly Spend Limit $3.21 / $4,000.00 $1.26 Moon Credit dafa.999@outlook.c…" at bounding box center [763, 51] width 1526 height 43
